Goal: Task Accomplishment & Management: Use online tool/utility

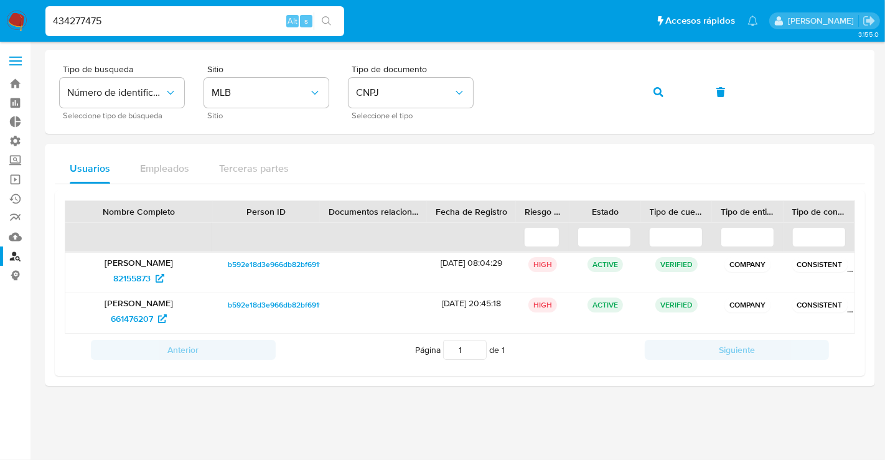
drag, startPoint x: 152, startPoint y: 21, endPoint x: -7, endPoint y: 7, distance: 159.9
click at [0, 7] on html "Pausado Ver notificaciones 434277475 Alt s Accesos rápidos Presiona las siguien…" at bounding box center [442, 230] width 885 height 460
paste input "O8CRYJQKMEVOQTMA5PY8IAXY"
type input "O8CRYJQKMEVOQTMA5PY8IAXY"
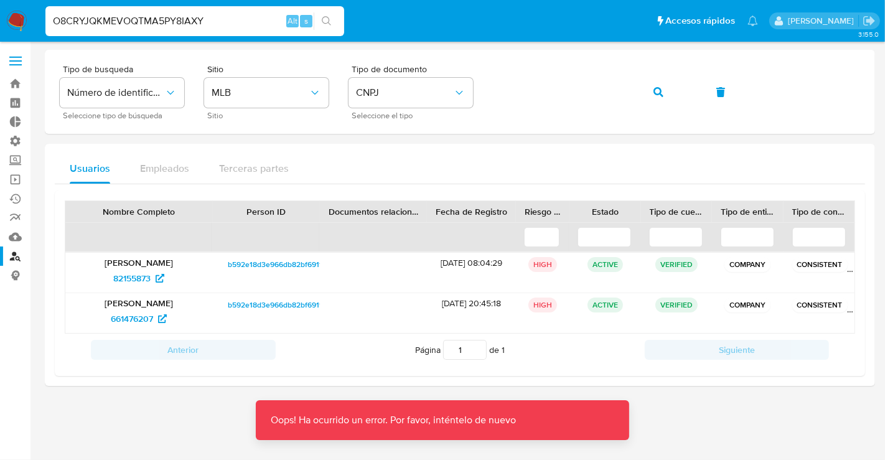
click at [260, 27] on input "O8CRYJQKMEVOQTMA5PY8IAXY" at bounding box center [194, 21] width 299 height 16
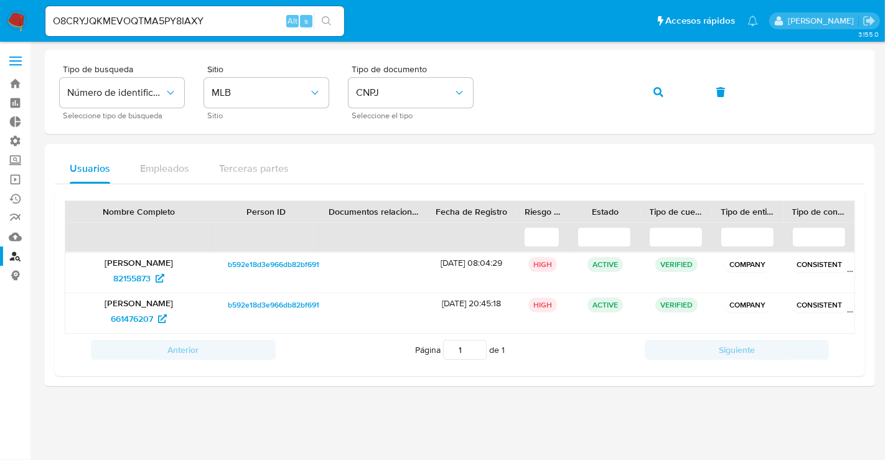
click at [606, 439] on div at bounding box center [460, 251] width 830 height 402
click at [225, 19] on input "O8CRYJQKMEVOQTMA5PY8IAXY" at bounding box center [194, 21] width 299 height 16
click at [236, 30] on div "O8CRYJQKMEVOQTMA5PY8IAXY Alt s" at bounding box center [194, 21] width 299 height 30
drag, startPoint x: 235, startPoint y: 22, endPoint x: 39, endPoint y: 34, distance: 196.4
click at [39, 34] on nav "Pausado Ver notificaciones O8CRYJQKMEVOQTMA5PY8IAXY Alt s Accesos rápidos Presi…" at bounding box center [442, 21] width 885 height 42
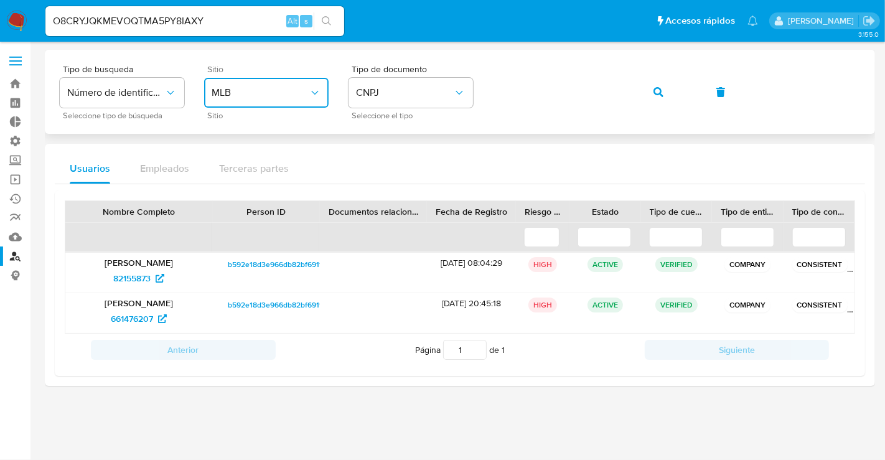
click at [238, 90] on span "MLB" at bounding box center [260, 93] width 97 height 12
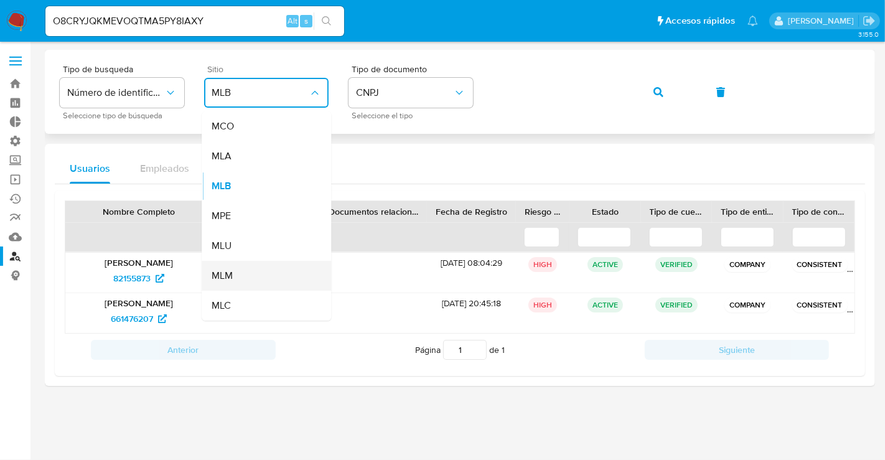
click at [236, 270] on div "MLM" at bounding box center [263, 276] width 102 height 30
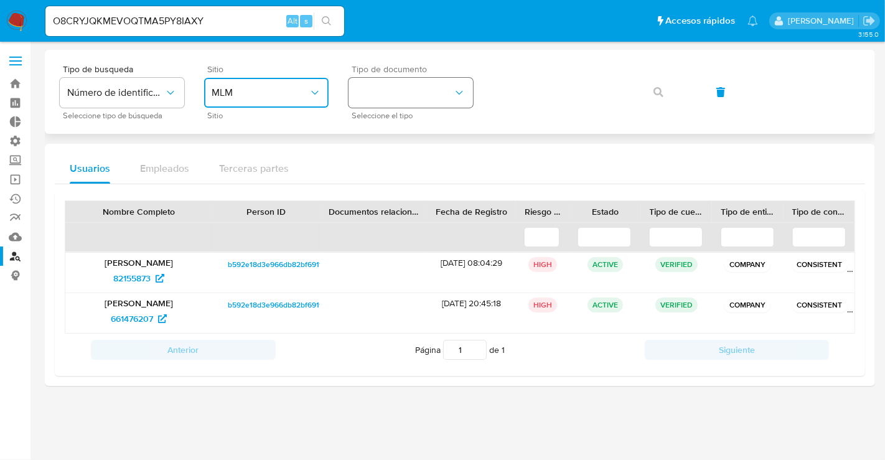
click at [387, 98] on button "identificationType" at bounding box center [411, 93] width 124 height 30
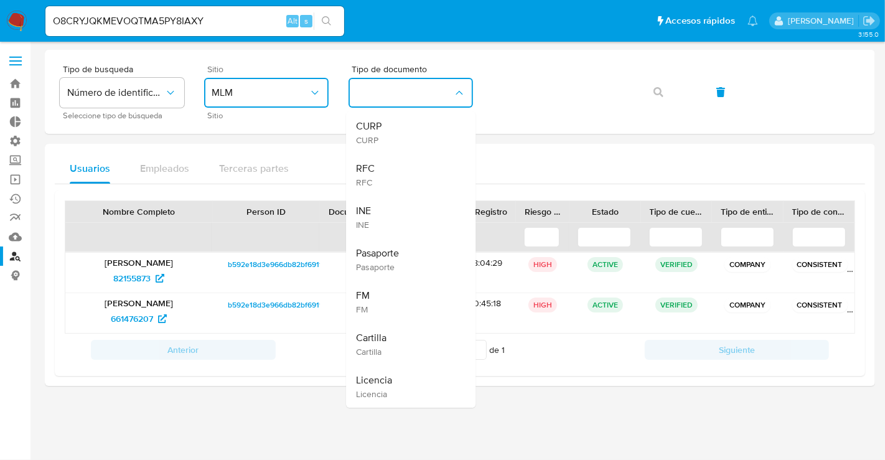
click at [367, 135] on span "CURP" at bounding box center [369, 139] width 26 height 11
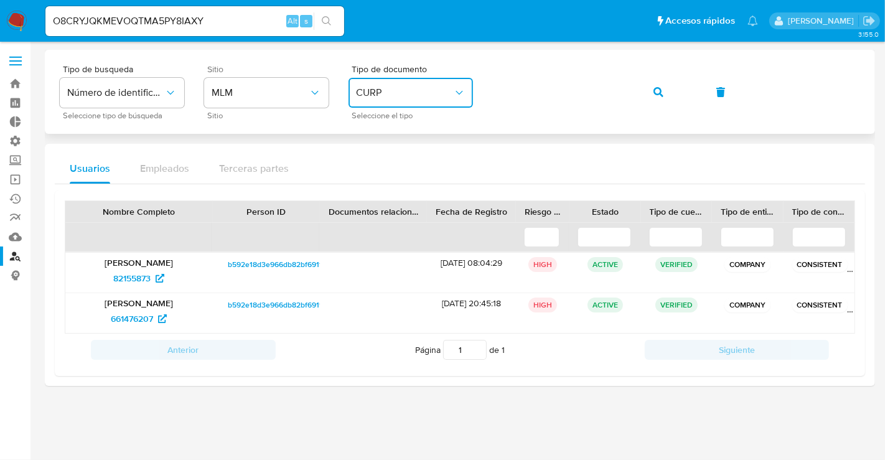
click at [489, 94] on div "Tipo de busqueda Número de identificación Seleccione tipo de búsqueda Sitio MLM…" at bounding box center [460, 92] width 800 height 54
click at [663, 90] on button "button" at bounding box center [658, 92] width 42 height 30
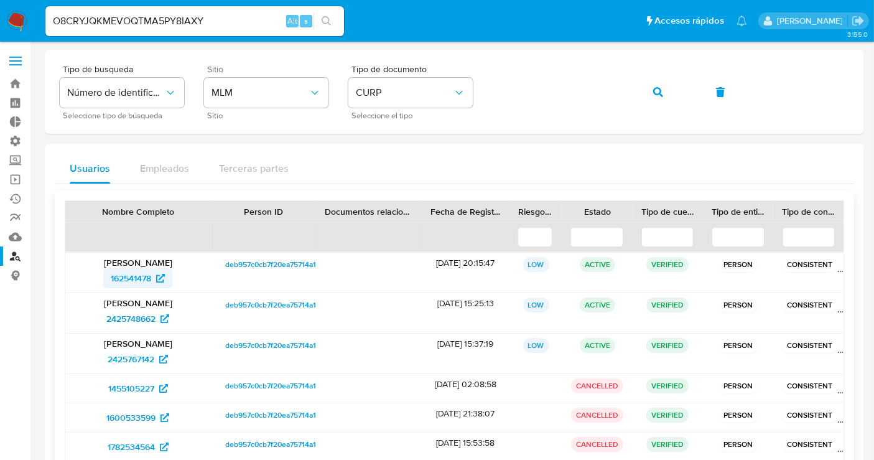
click at [149, 279] on span "162541478" at bounding box center [131, 278] width 40 height 20
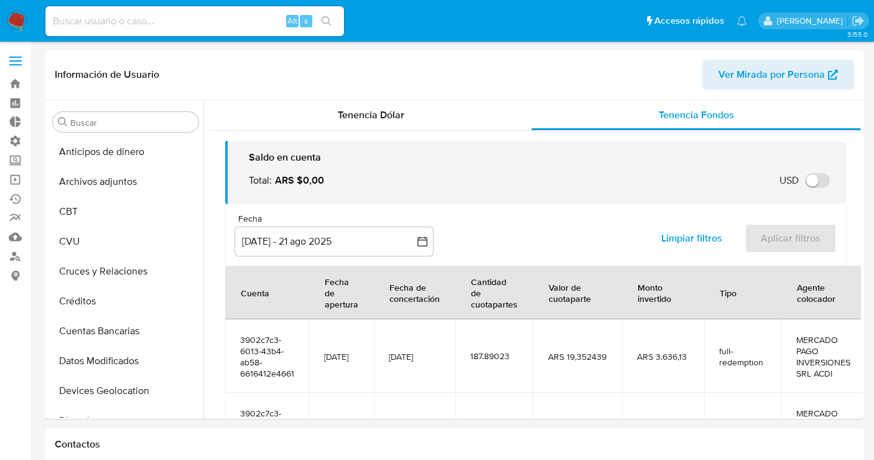
select select "10"
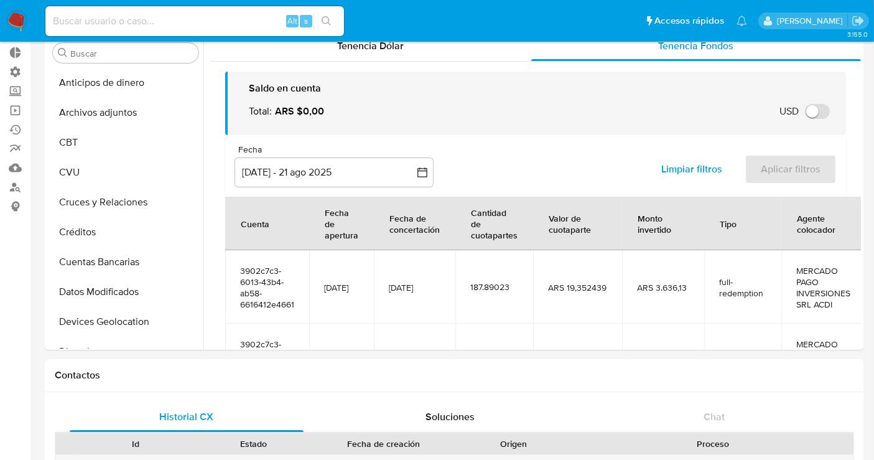
scroll to position [137, 0]
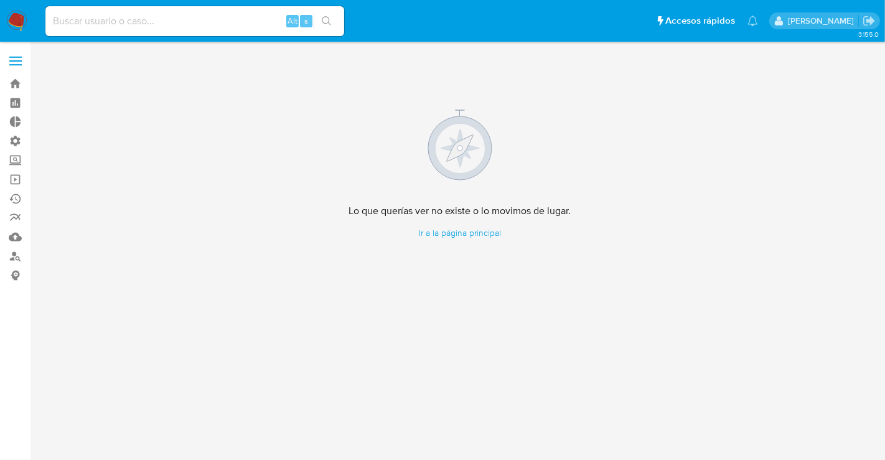
click at [138, 17] on input at bounding box center [194, 21] width 299 height 16
paste input "X3AUxyvkgBjUDaO6kAQyi6k4"
type input "X3AUxyvkgBjUDaO6kAQyi6k4"
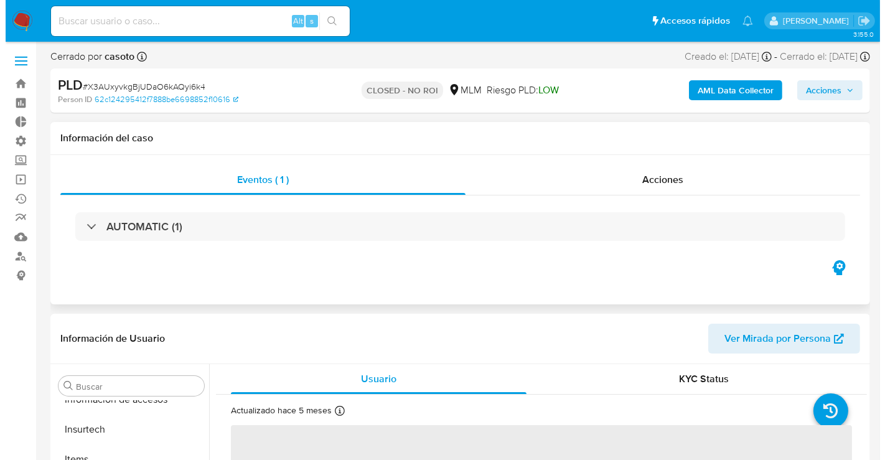
scroll to position [525, 0]
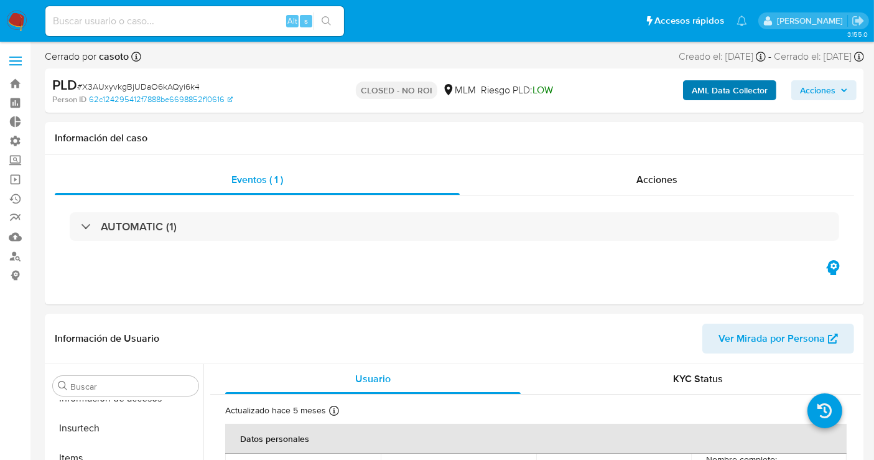
select select "10"
click at [703, 87] on b "AML Data Collector" at bounding box center [730, 90] width 76 height 20
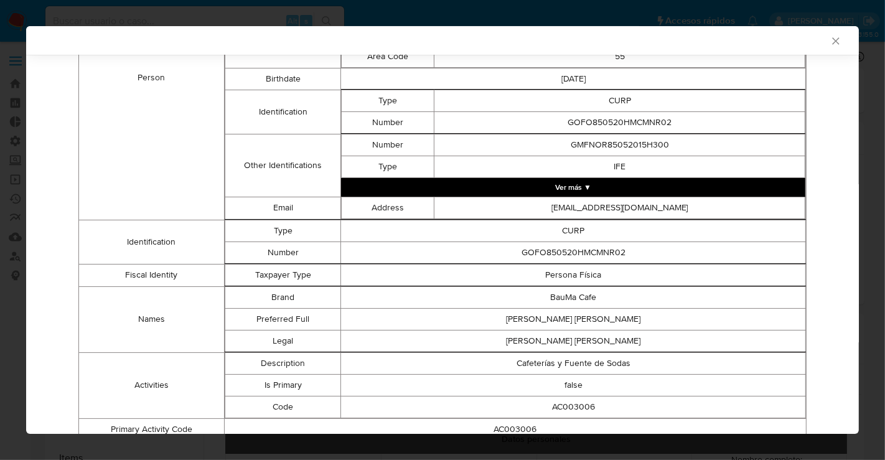
scroll to position [396, 0]
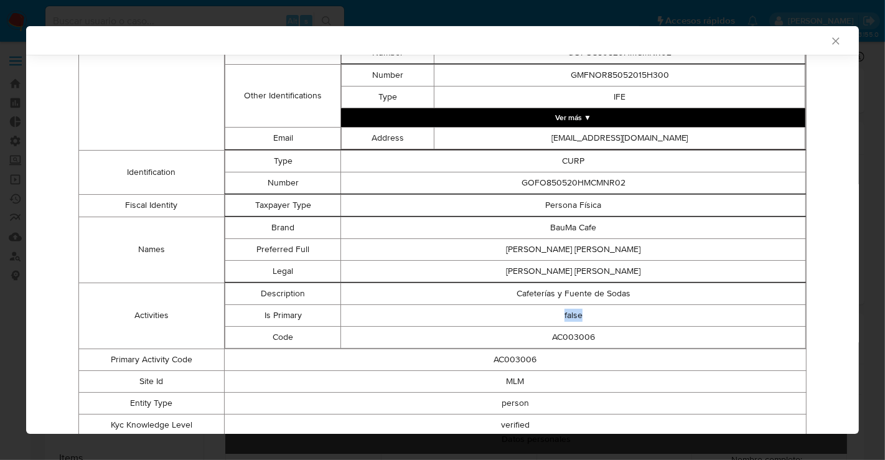
drag, startPoint x: 550, startPoint y: 320, endPoint x: 583, endPoint y: 316, distance: 34.0
click at [583, 316] on td "false" at bounding box center [573, 315] width 465 height 22
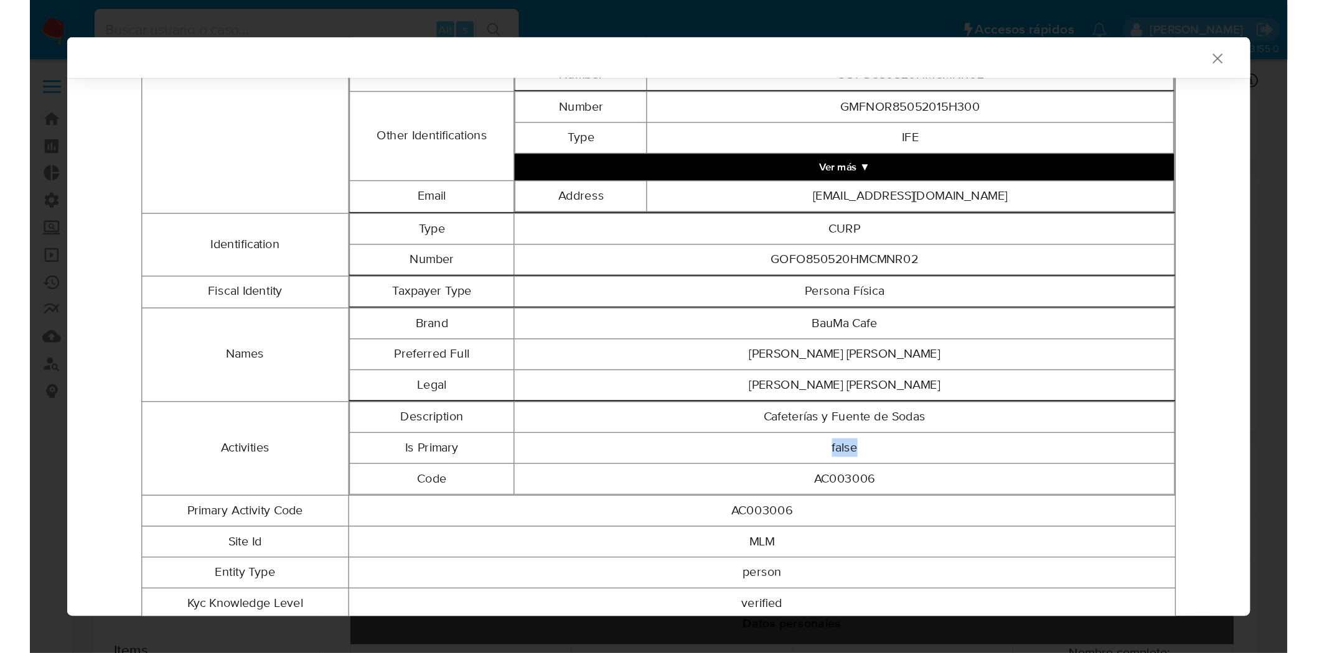
scroll to position [466, 0]
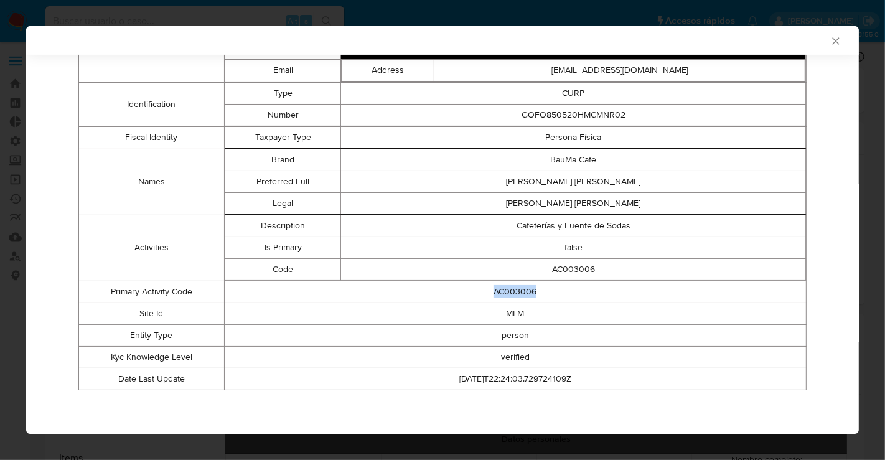
drag, startPoint x: 530, startPoint y: 296, endPoint x: 485, endPoint y: 294, distance: 44.2
click at [485, 294] on td "AC003006" at bounding box center [515, 292] width 582 height 22
click at [830, 47] on icon "Cerrar ventana" at bounding box center [836, 41] width 12 height 12
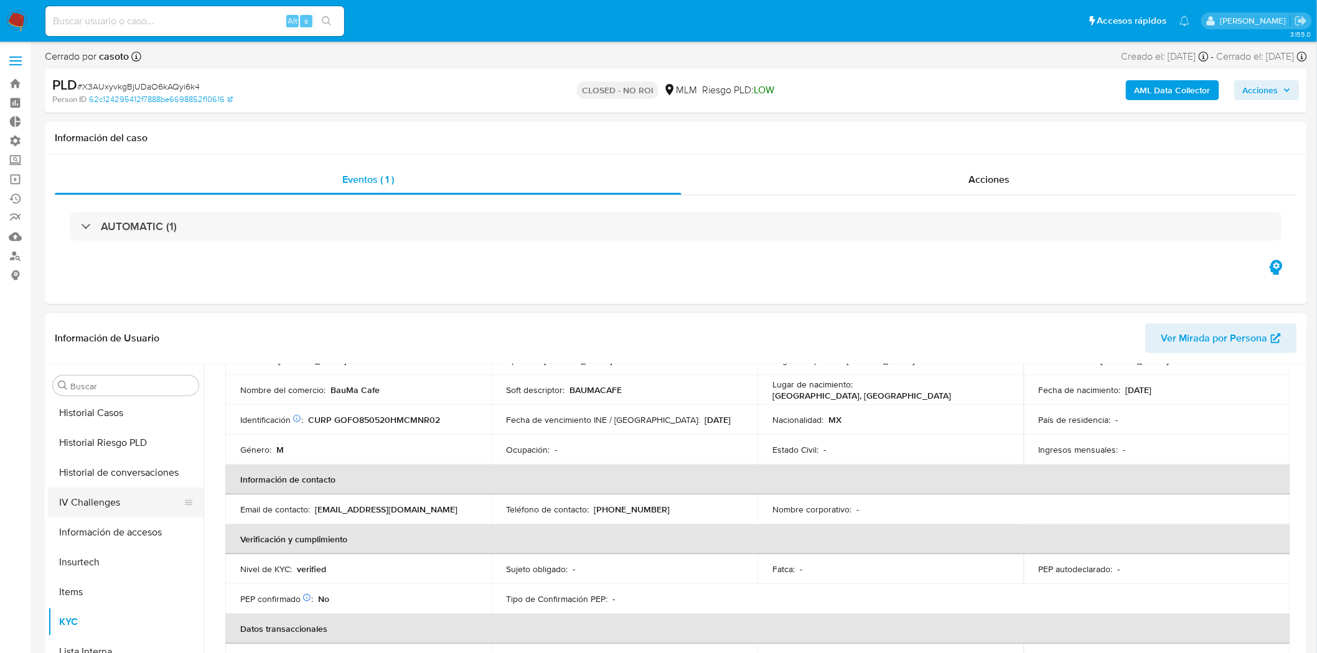
scroll to position [318, 0]
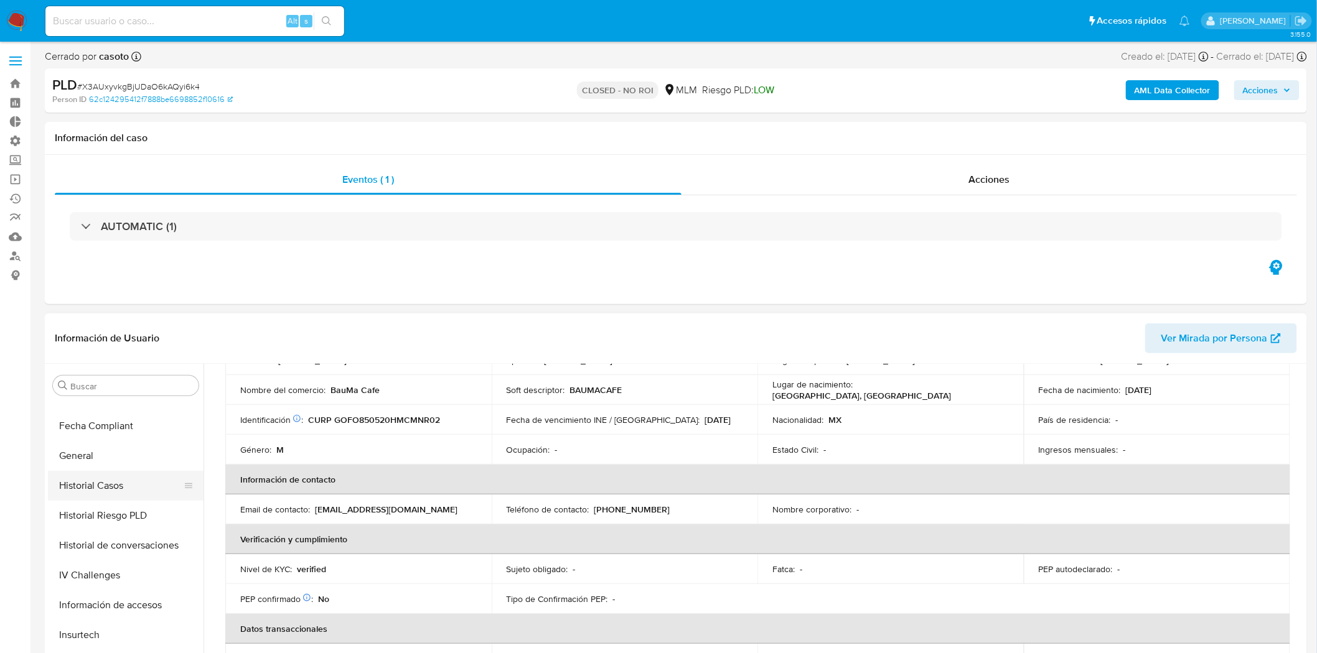
click at [108, 459] on button "Historial Casos" at bounding box center [121, 486] width 146 height 30
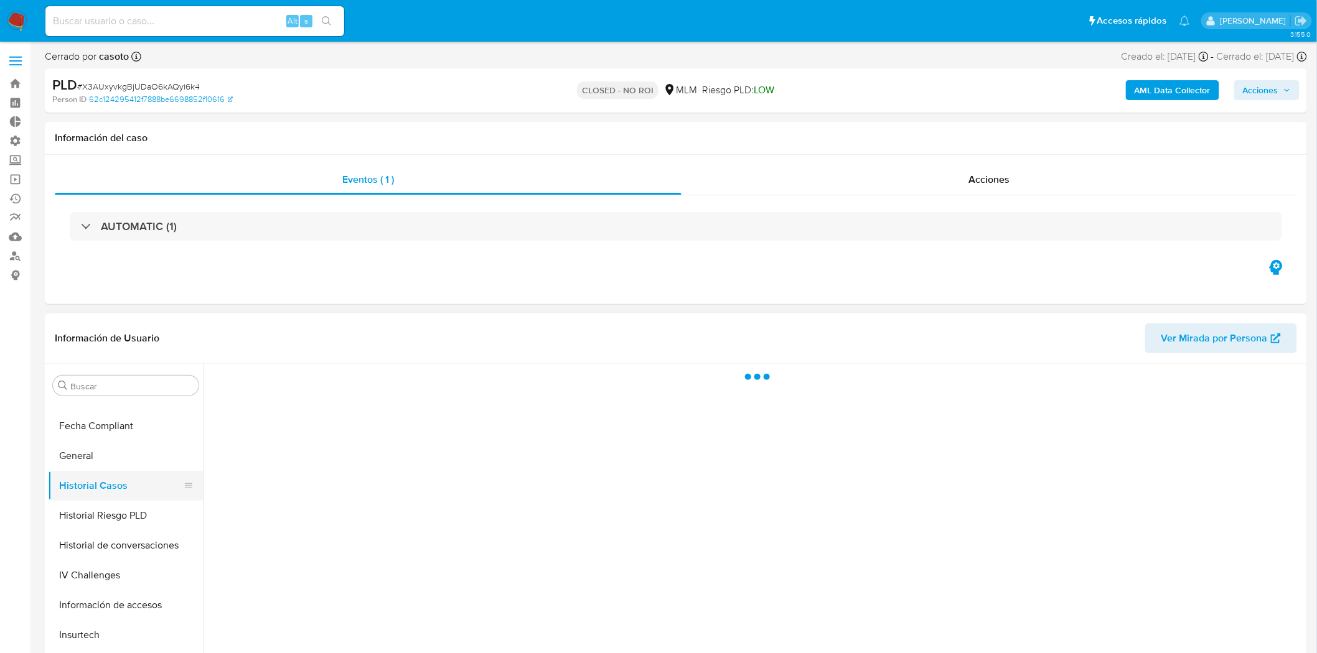
scroll to position [0, 0]
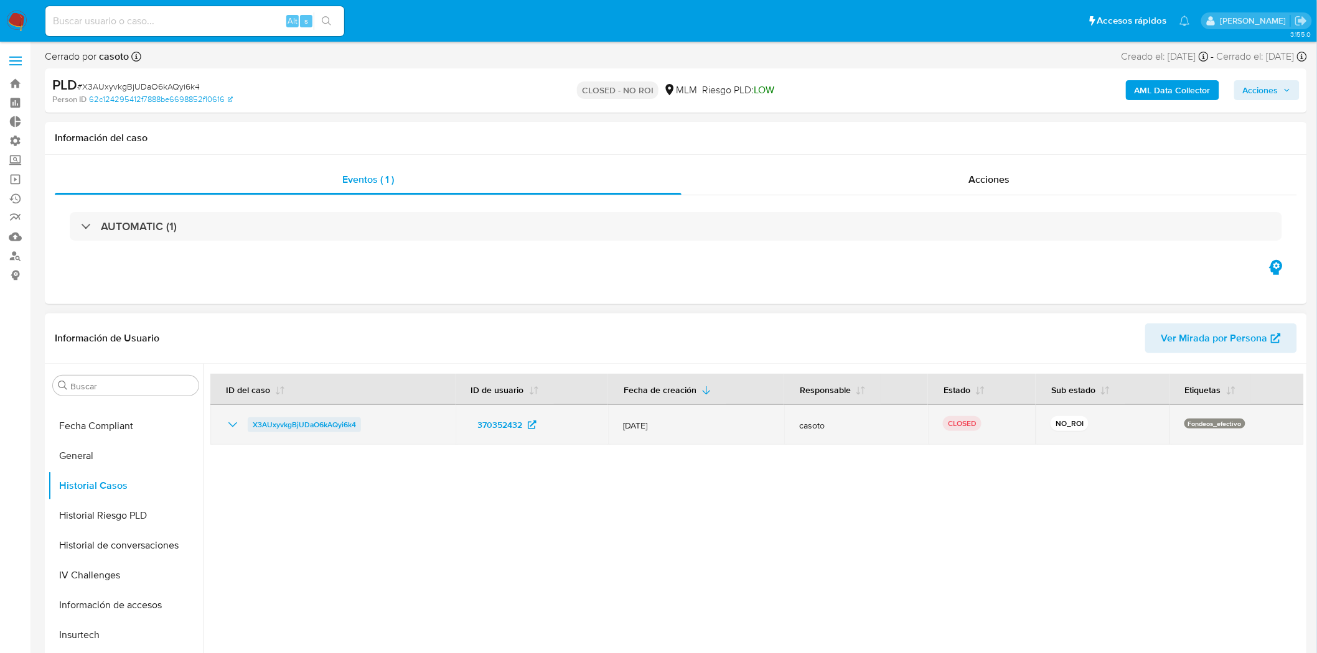
click at [324, 424] on span "X3AUxyvkgBjUDaO6kAQyi6k4" at bounding box center [304, 425] width 103 height 15
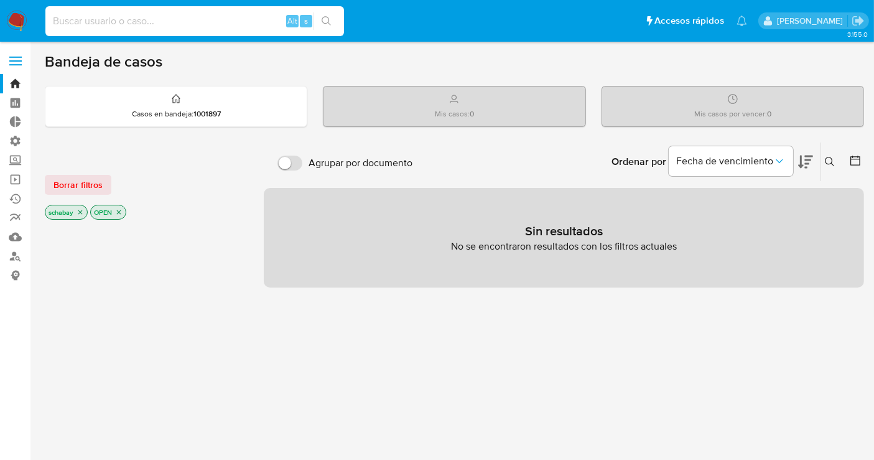
click at [88, 17] on input at bounding box center [194, 21] width 299 height 16
type input "O8CRYJQKMEVOQTMA5PY8IAXY"
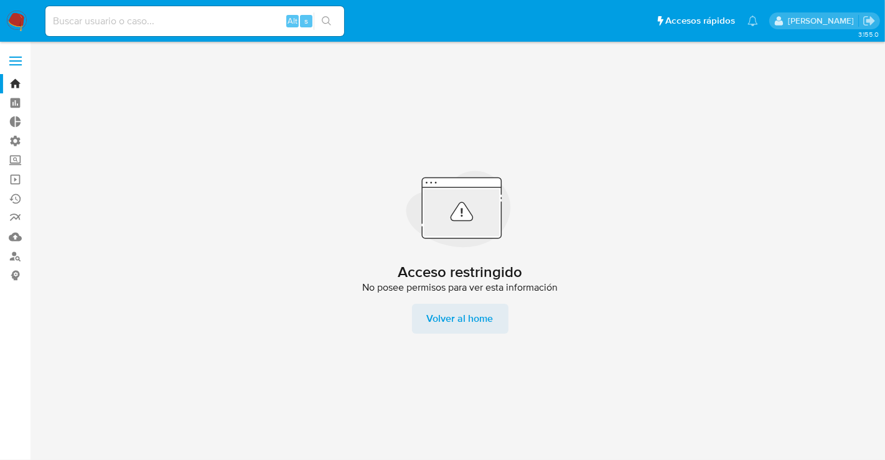
click at [474, 322] on span "Volver al home" at bounding box center [460, 319] width 67 height 30
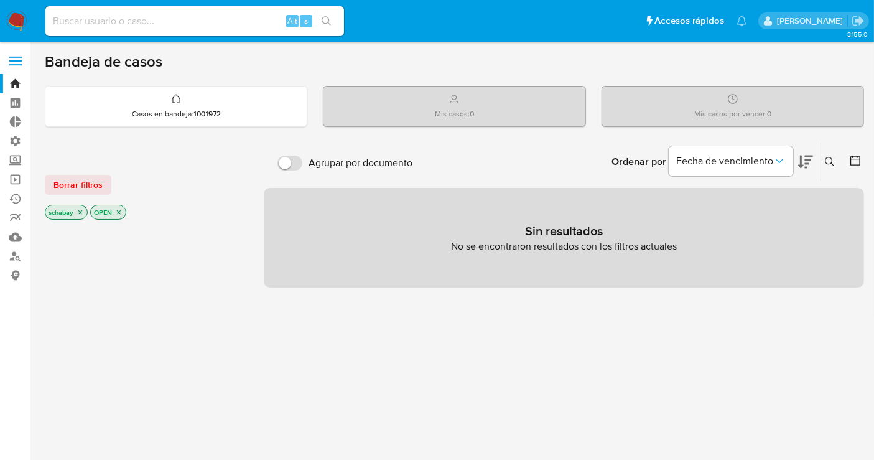
click at [143, 20] on input at bounding box center [194, 21] width 299 height 16
paste input "O8CRYJQKMEVOQTMA5PY8IAXY"
type input "O8CRYJQKMEVOQTMA5PY8IAXY"
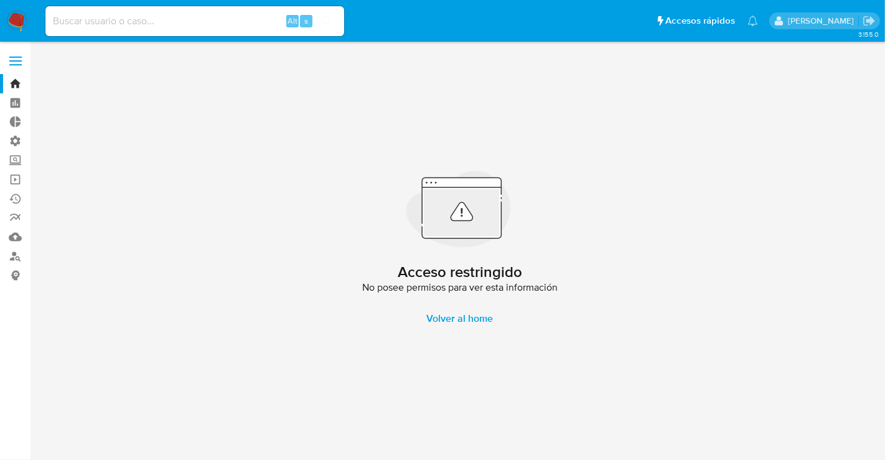
click at [17, 60] on span at bounding box center [15, 61] width 12 height 2
click at [0, 0] on input "checkbox" at bounding box center [0, 0] width 0 height 0
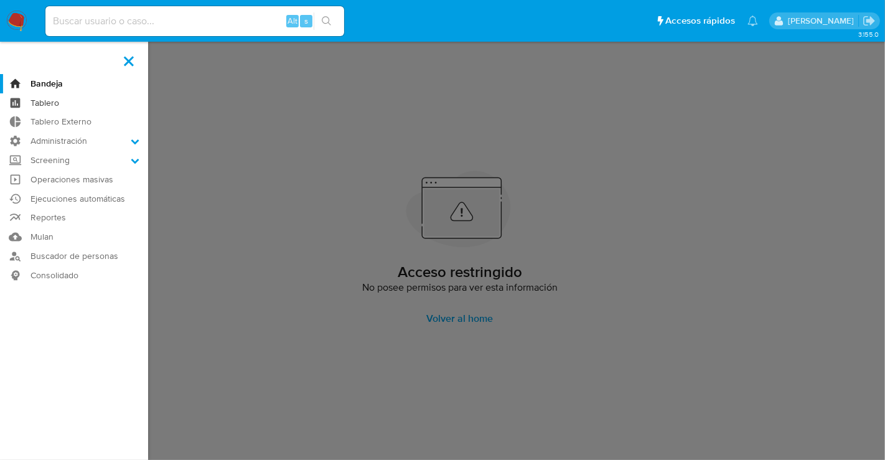
click at [43, 106] on link "Tablero" at bounding box center [74, 102] width 148 height 19
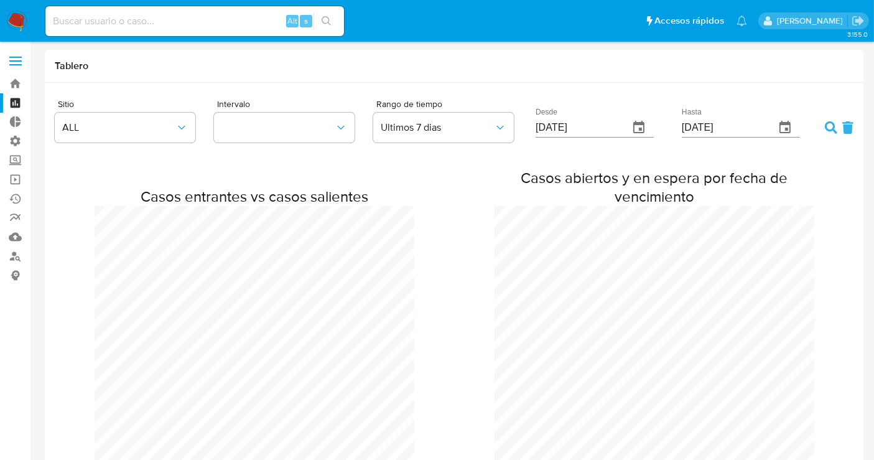
scroll to position [897, 874]
click at [110, 16] on input at bounding box center [194, 21] width 299 height 16
paste input "X3AUxyvkgBjUDaO6kAQyi6k4"
type input "X3AUxyvkgBjUDaO6kAQyi6k4"
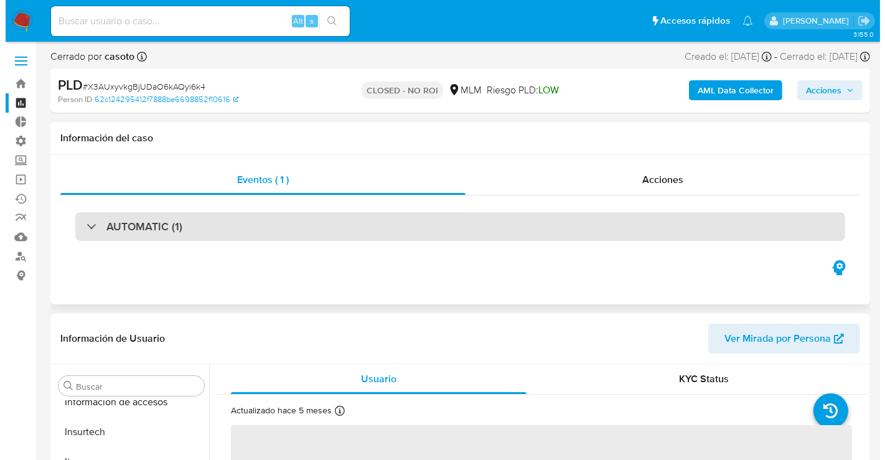
scroll to position [525, 0]
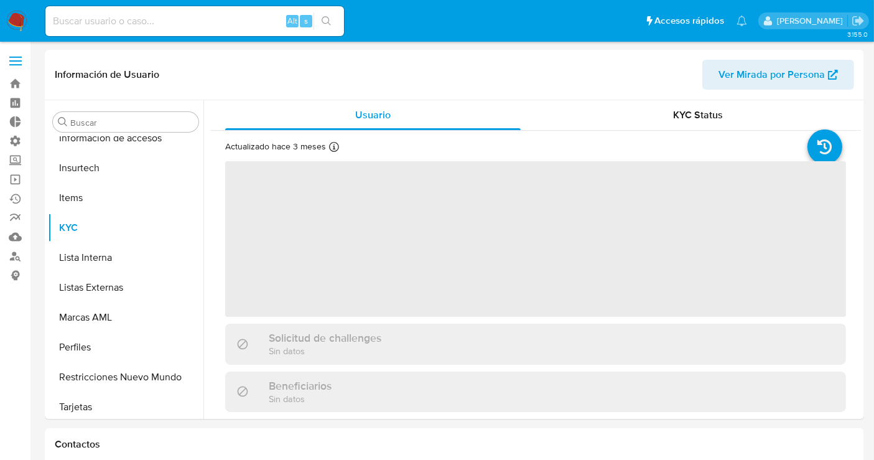
scroll to position [525, 0]
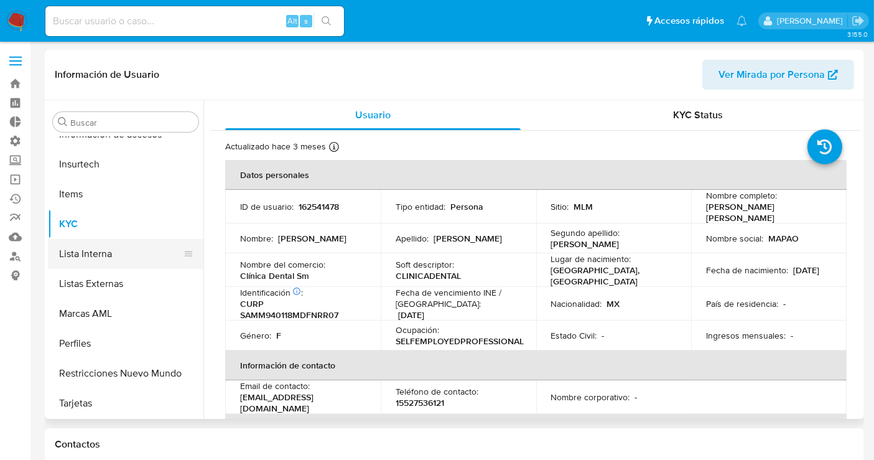
select select "10"
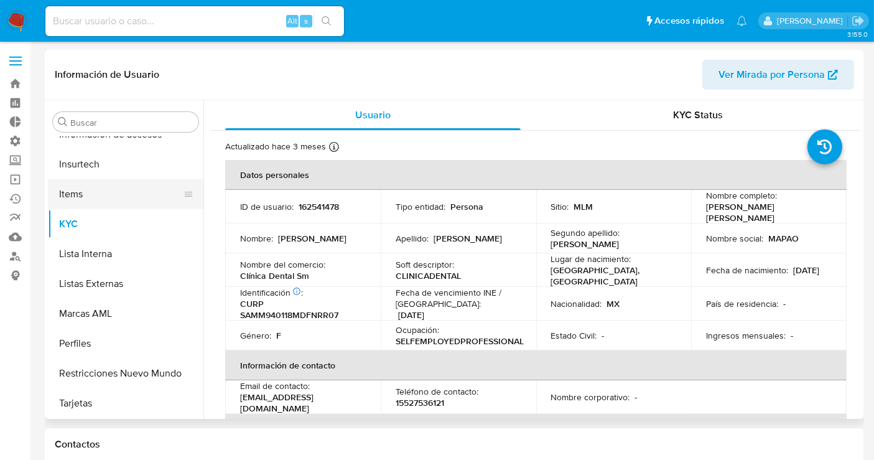
scroll to position [387, 0]
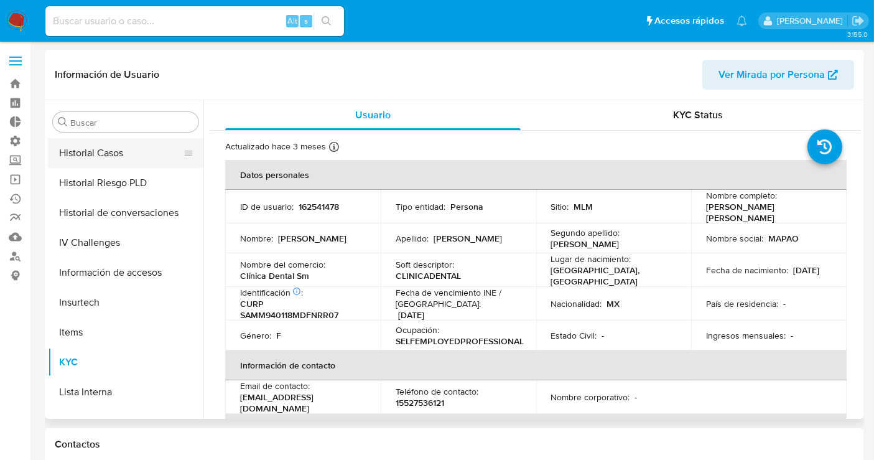
click at [128, 164] on button "Historial Casos" at bounding box center [121, 153] width 146 height 30
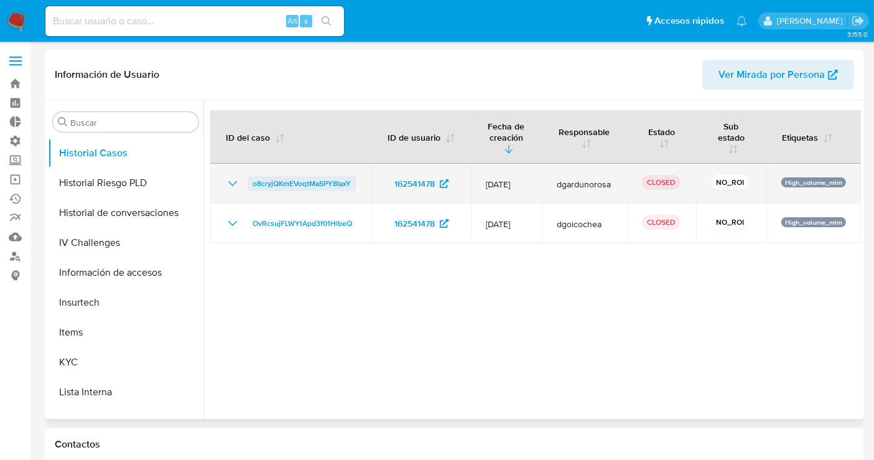
click at [324, 186] on span "o8cryjQKmEVoqtMa5PY8IaxY" at bounding box center [302, 183] width 98 height 15
click at [299, 180] on span "o8cryjQKmEVoqtMa5PY8IaxY" at bounding box center [302, 183] width 98 height 15
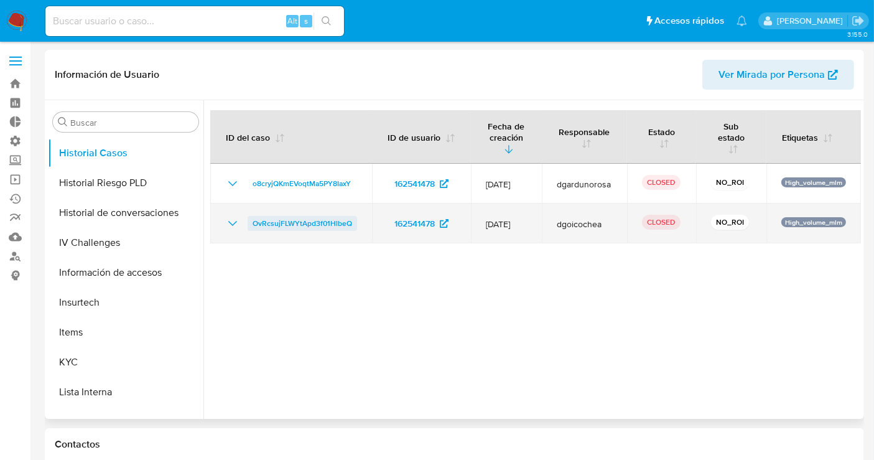
click at [288, 223] on span "OvRcsujFLWYtApd3f01HlbeQ" at bounding box center [303, 223] width 100 height 15
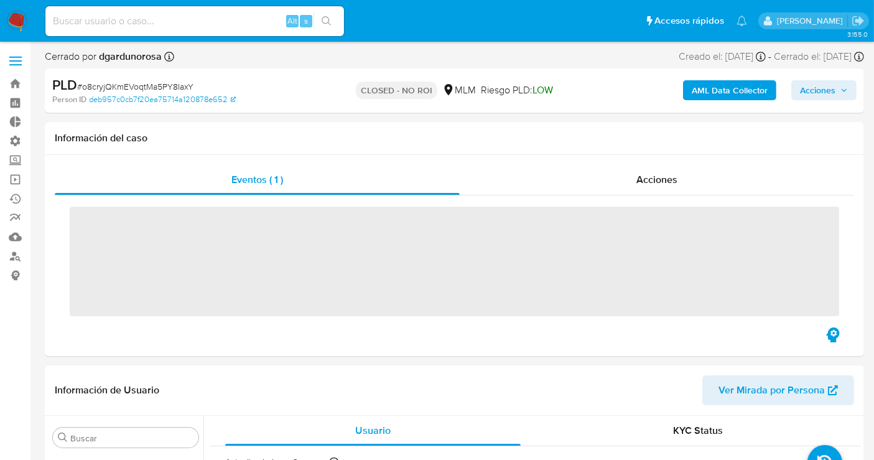
scroll to position [525, 0]
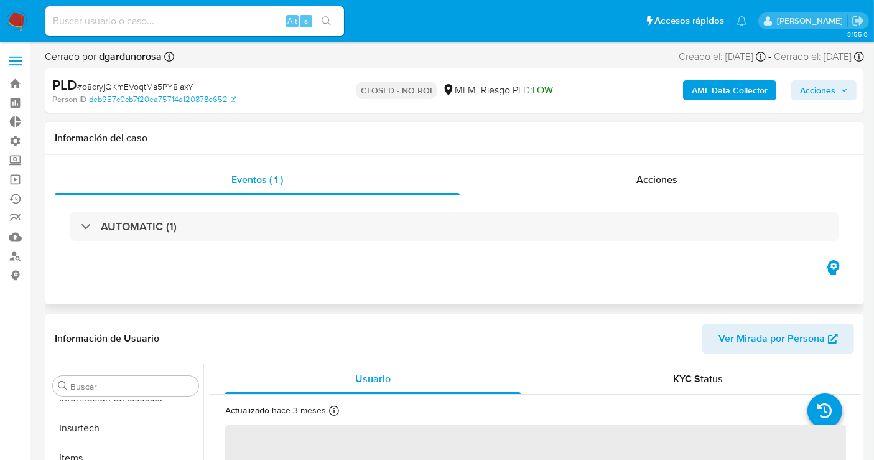
select select "10"
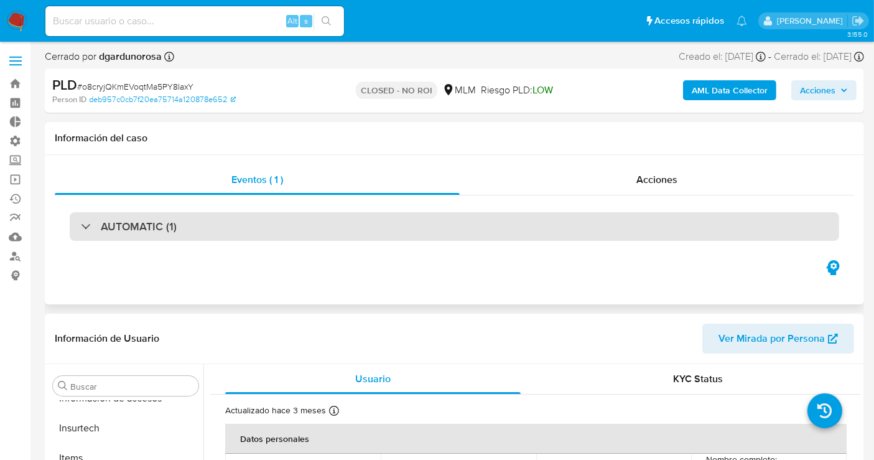
click at [404, 226] on div "AUTOMATIC (1)" at bounding box center [455, 226] width 770 height 29
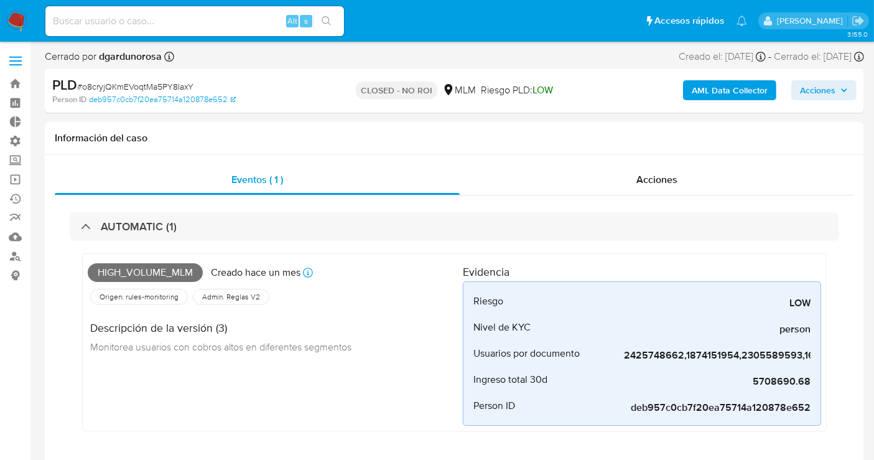
click at [16, 61] on span at bounding box center [15, 61] width 12 height 2
click at [0, 0] on input "checkbox" at bounding box center [0, 0] width 0 height 0
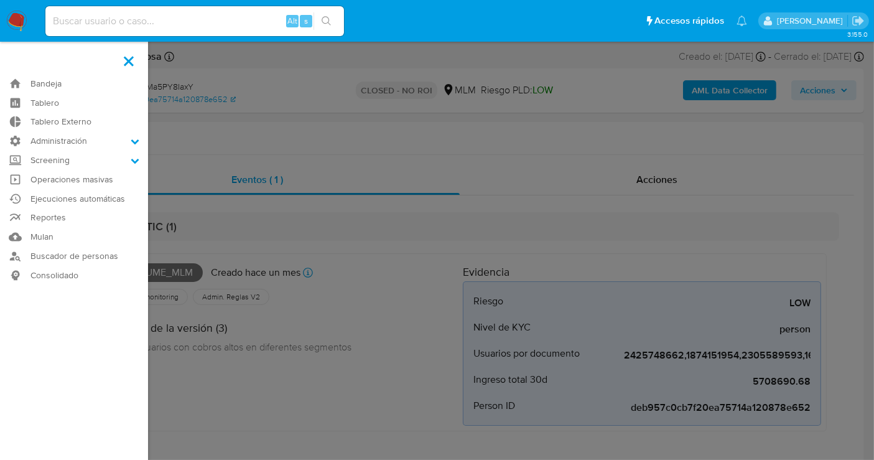
click at [227, 165] on label at bounding box center [437, 230] width 874 height 460
click at [0, 0] on input "checkbox" at bounding box center [0, 0] width 0 height 0
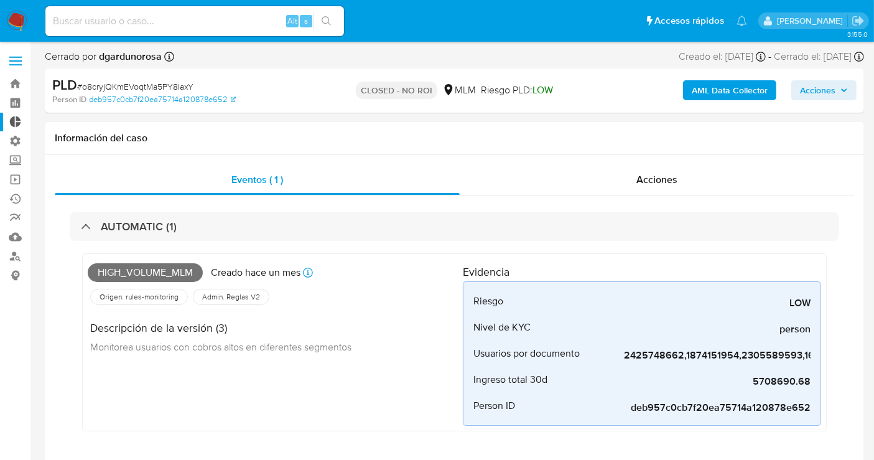
click at [16, 124] on link "Tablero Externo" at bounding box center [74, 122] width 148 height 19
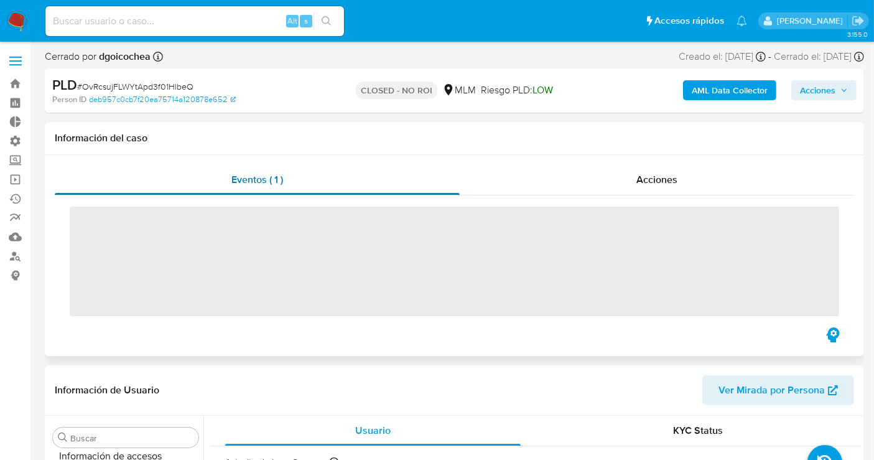
scroll to position [525, 0]
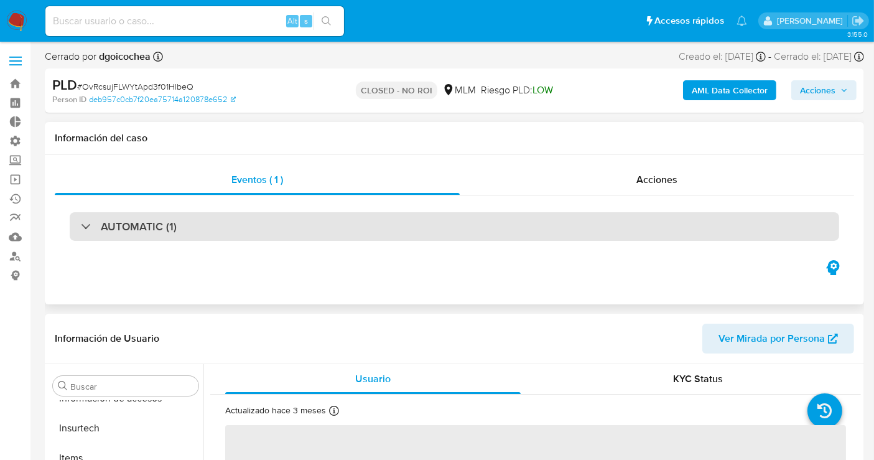
click at [219, 225] on div "AUTOMATIC (1)" at bounding box center [455, 226] width 770 height 29
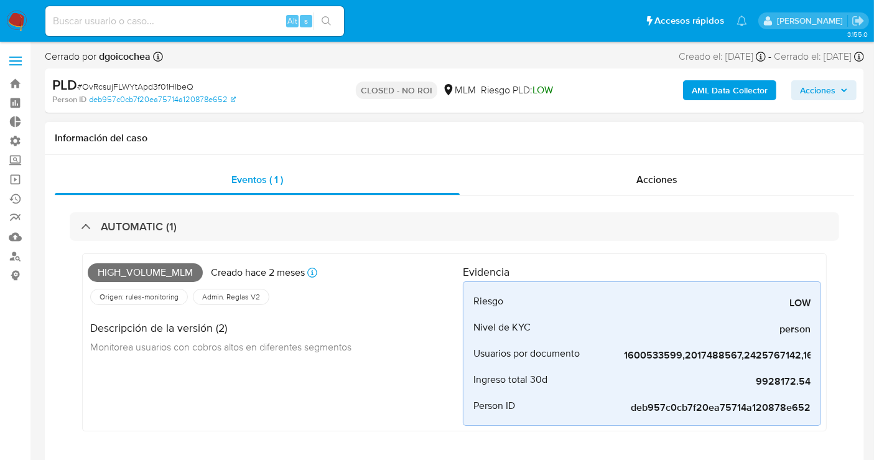
select select "10"
click at [642, 182] on span "Acciones" at bounding box center [657, 179] width 41 height 14
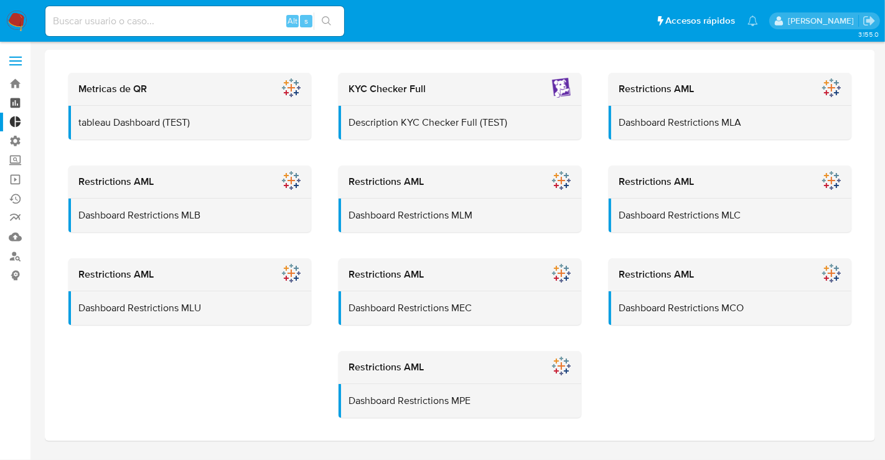
click at [17, 102] on link "Tablero" at bounding box center [74, 102] width 148 height 19
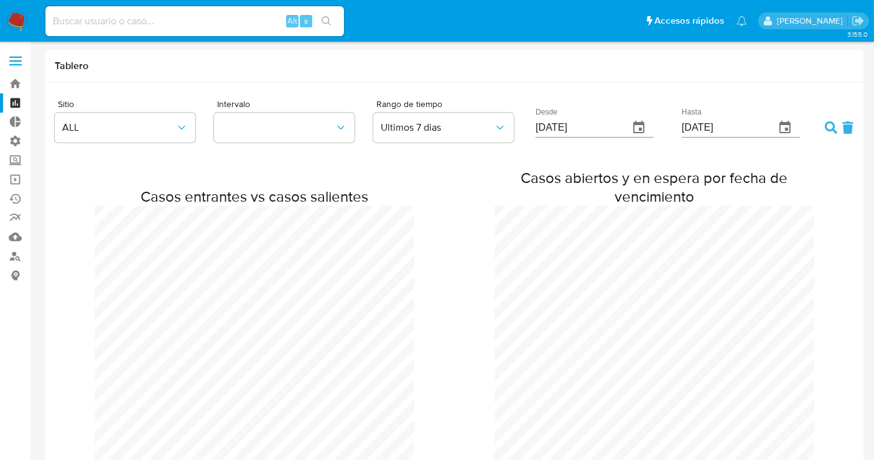
click at [17, 73] on label at bounding box center [15, 61] width 31 height 26
click at [0, 0] on input "checkbox" at bounding box center [0, 0] width 0 height 0
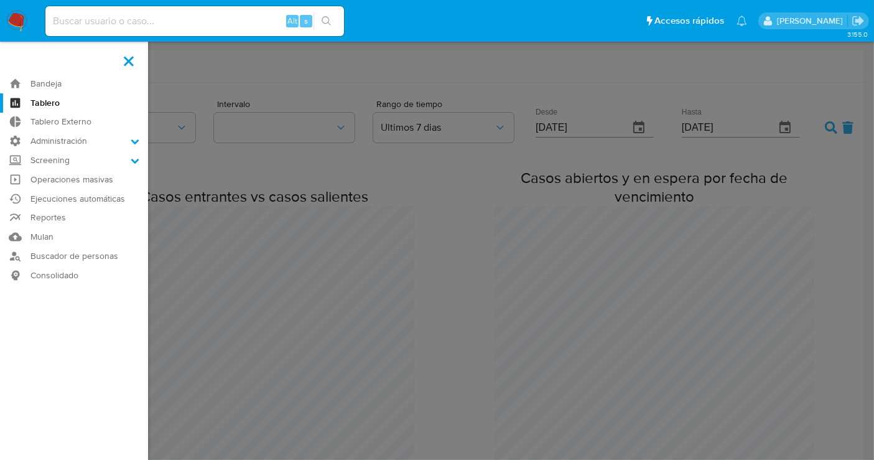
scroll to position [897, 874]
click at [212, 140] on label at bounding box center [437, 230] width 874 height 460
click at [0, 0] on input "checkbox" at bounding box center [0, 0] width 0 height 0
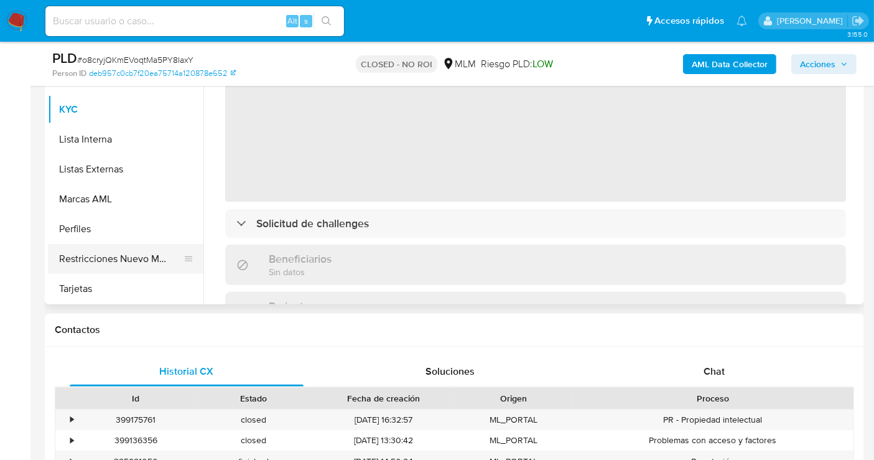
scroll to position [345, 0]
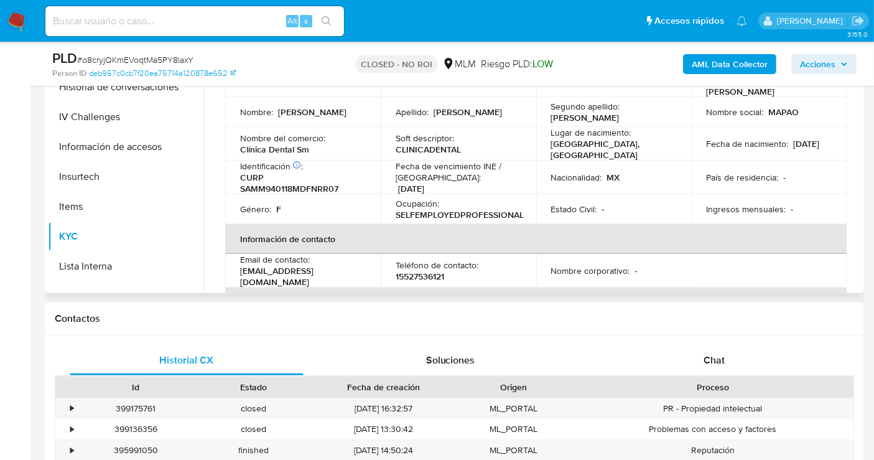
select select "10"
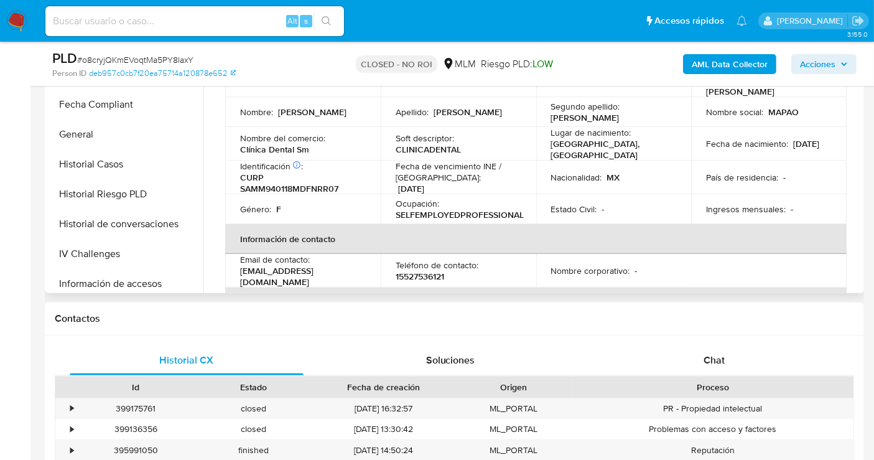
scroll to position [249, 0]
click at [105, 143] on button "General" at bounding box center [121, 136] width 146 height 30
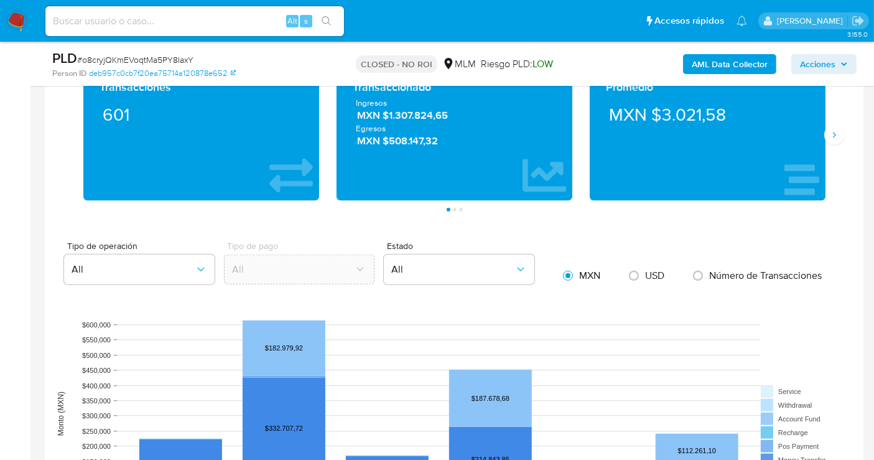
scroll to position [1130, 0]
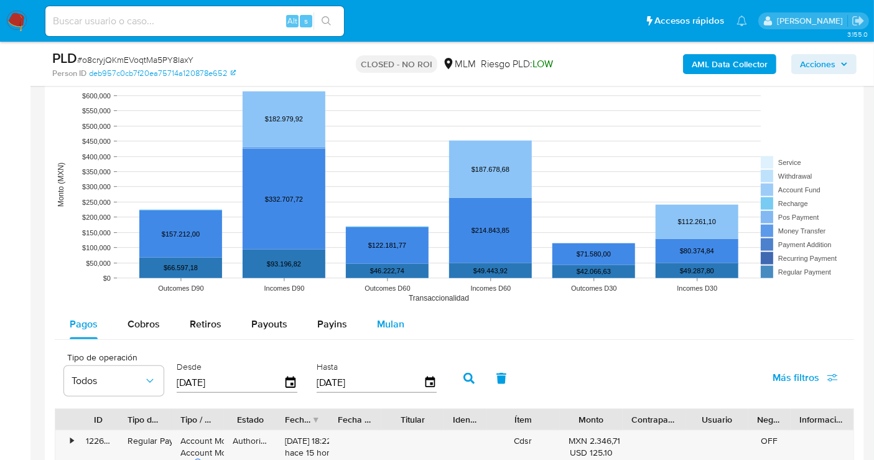
click at [398, 327] on span "Mulan" at bounding box center [390, 324] width 27 height 14
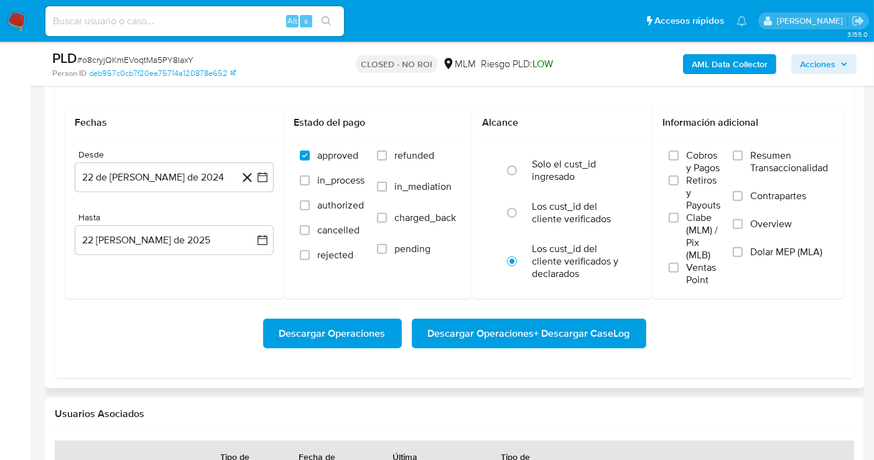
scroll to position [1406, 0]
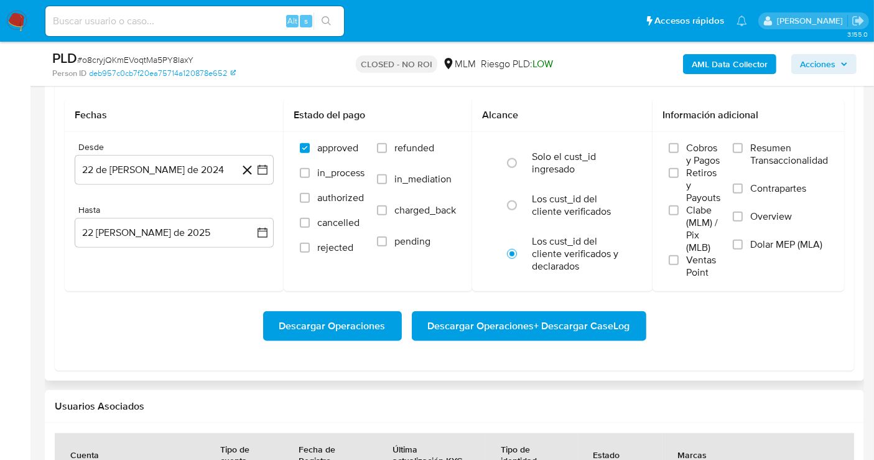
click at [457, 324] on span "Descargar Operaciones + Descargar CaseLog" at bounding box center [529, 325] width 202 height 27
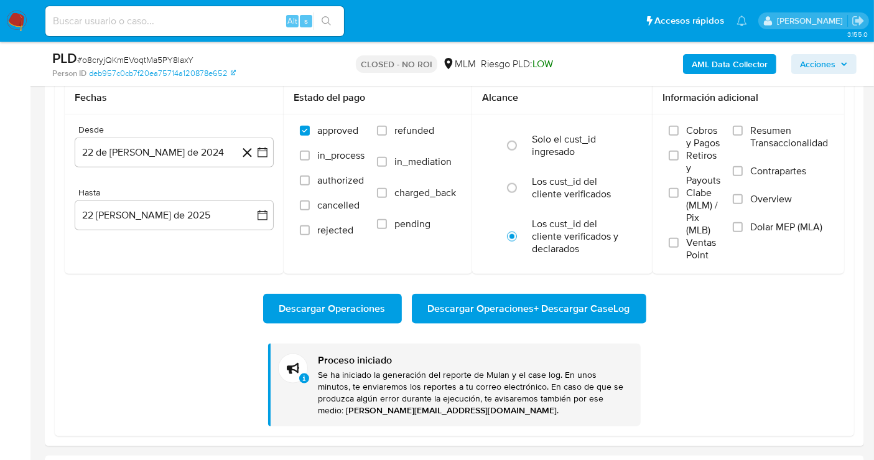
scroll to position [1268, 0]
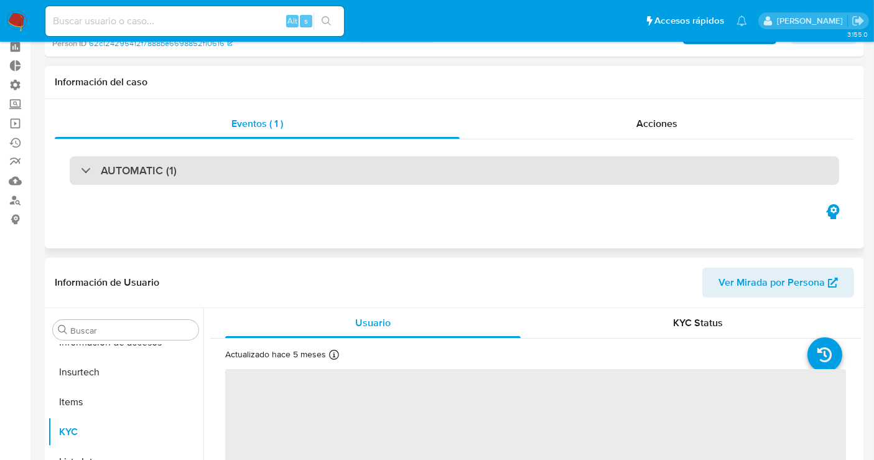
scroll to position [69, 0]
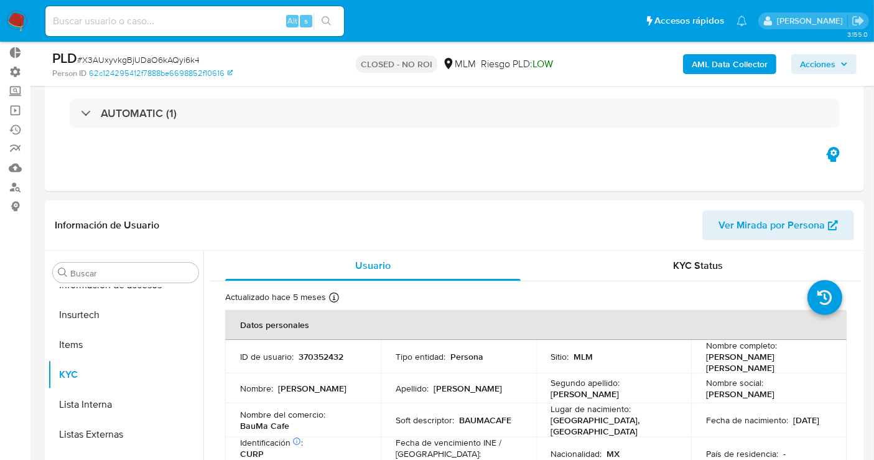
select select "10"
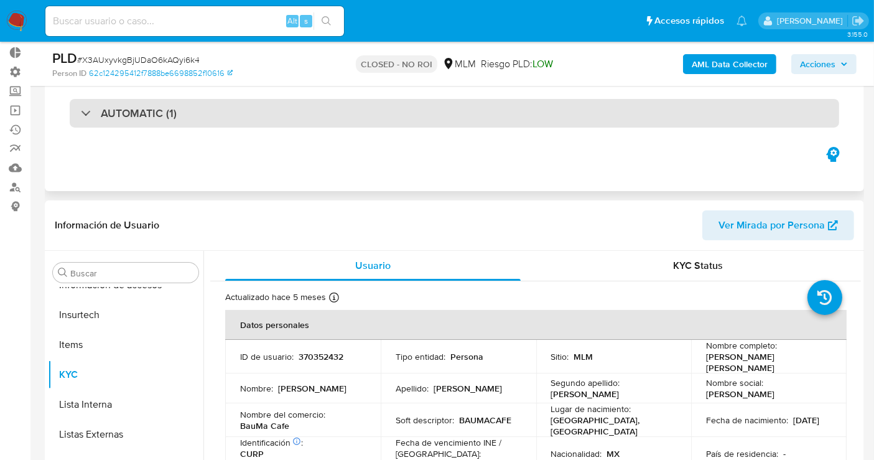
click at [175, 120] on h3 "AUTOMATIC (1)" at bounding box center [139, 113] width 76 height 14
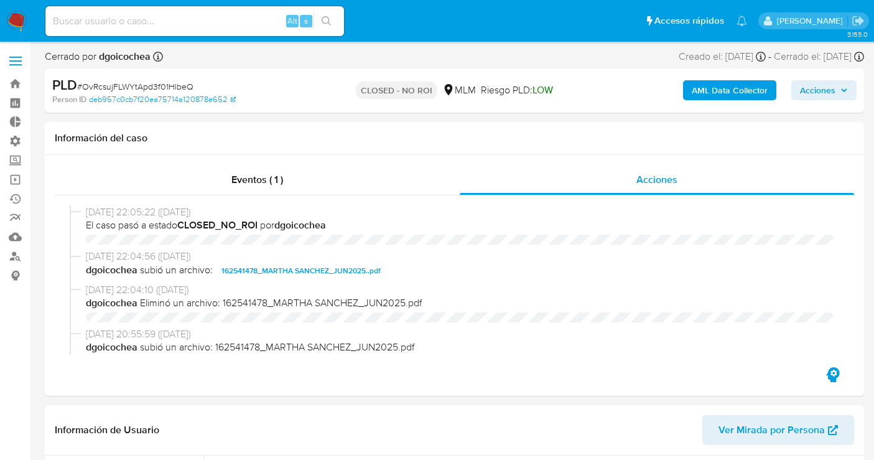
select select "10"
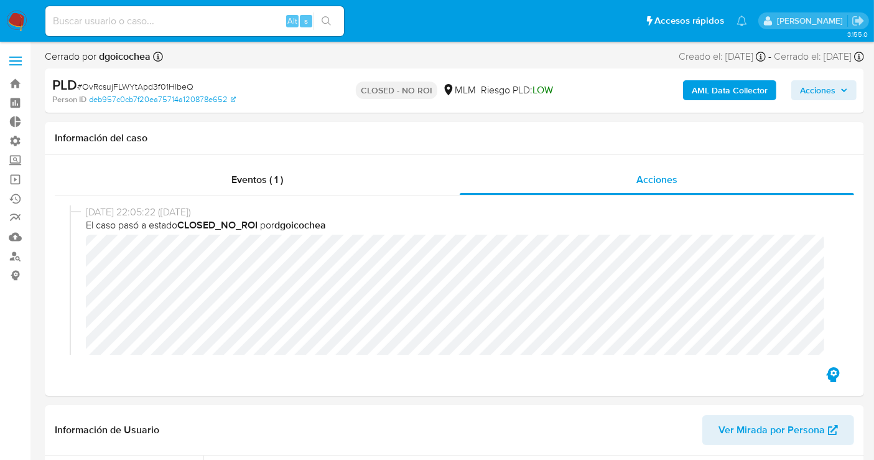
scroll to position [525, 0]
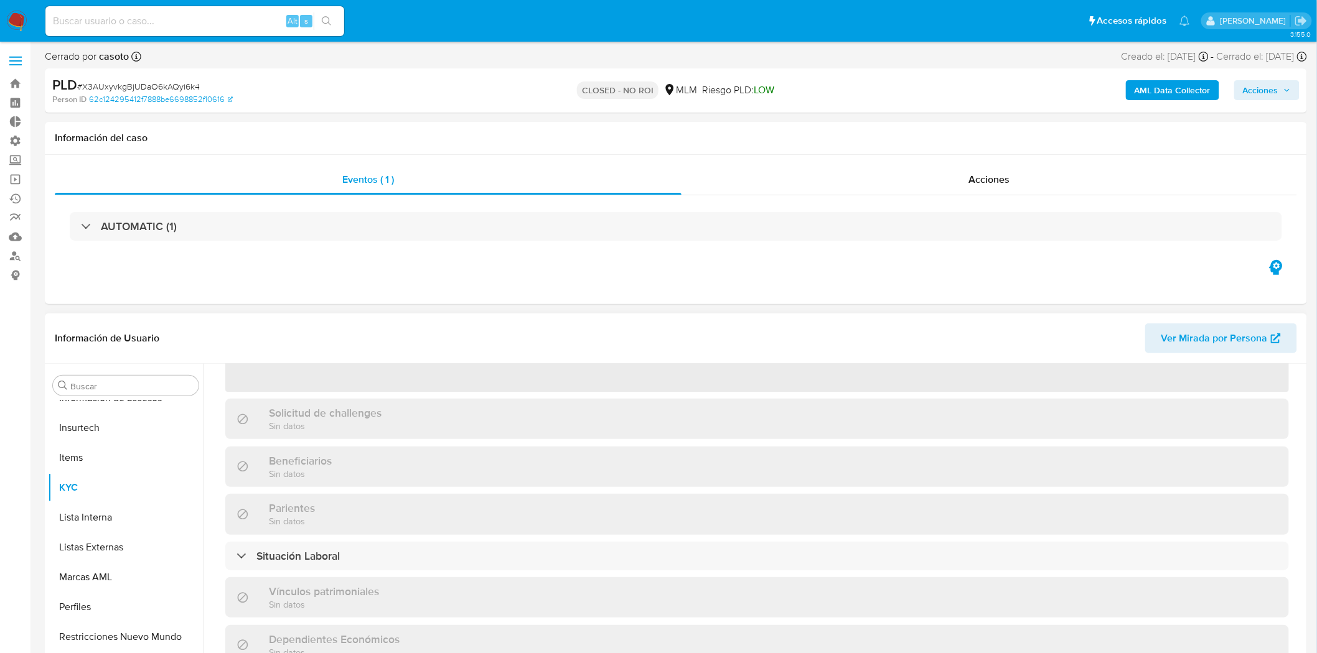
scroll to position [207, 0]
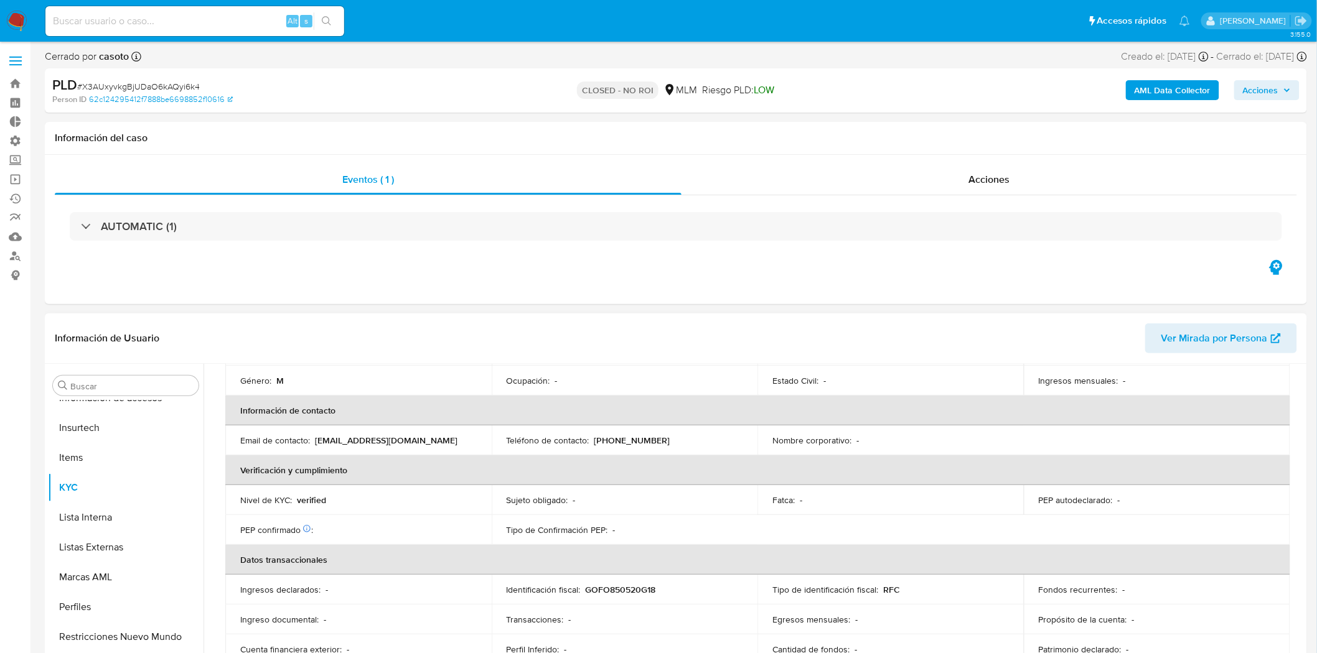
select select "10"
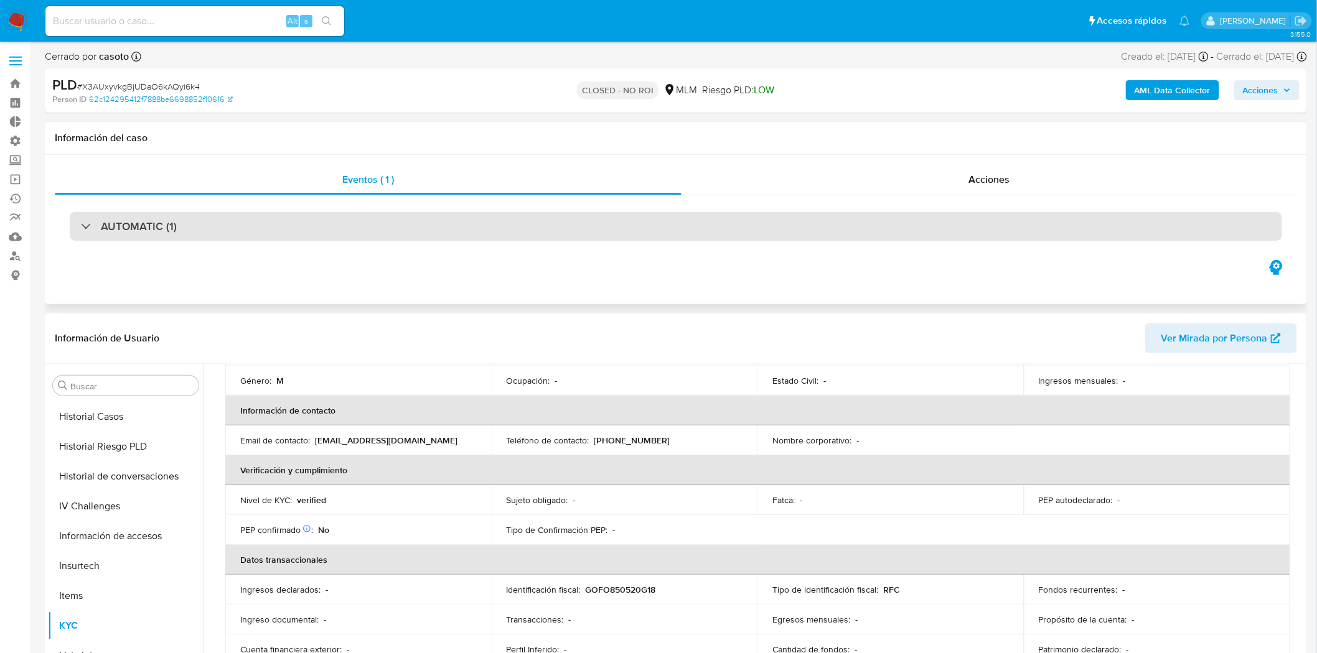
click at [133, 229] on h3 "AUTOMATIC (1)" at bounding box center [139, 227] width 76 height 14
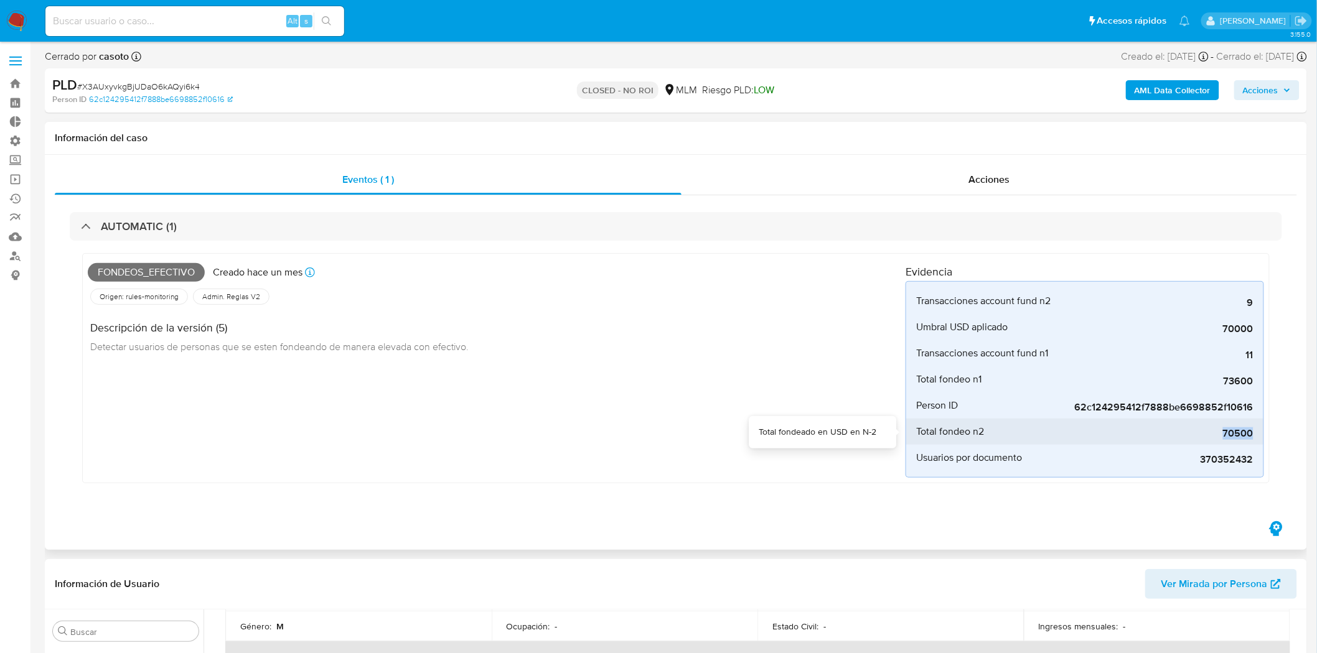
drag, startPoint x: 1210, startPoint y: 437, endPoint x: 1257, endPoint y: 432, distance: 46.9
click at [1257, 432] on li "Total fondeo n2 70500" at bounding box center [1084, 432] width 357 height 26
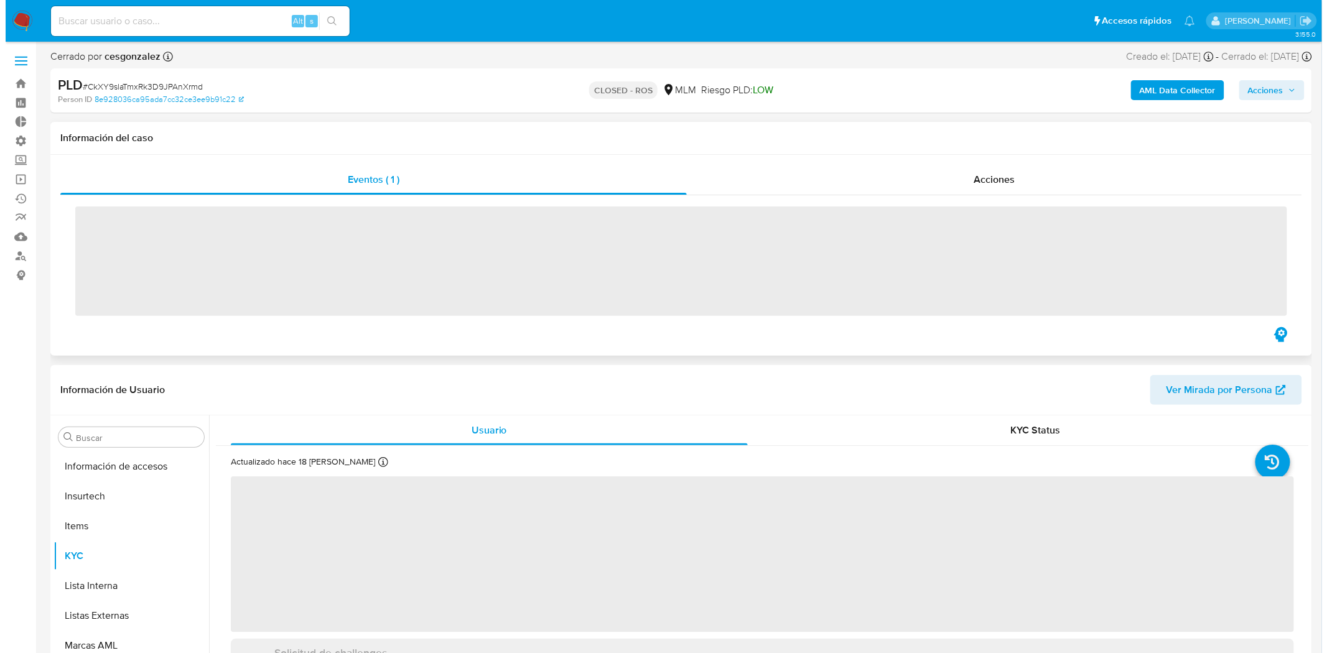
scroll to position [525, 0]
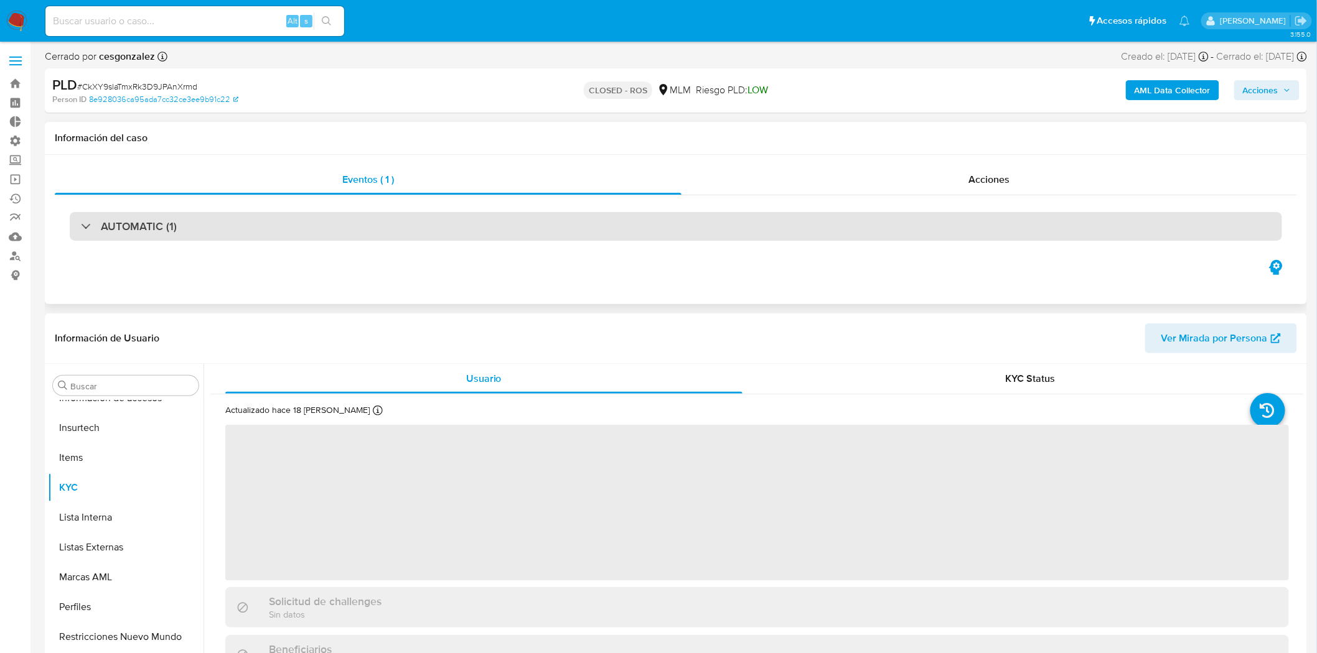
click at [190, 225] on div "AUTOMATIC (1)" at bounding box center [676, 226] width 1212 height 29
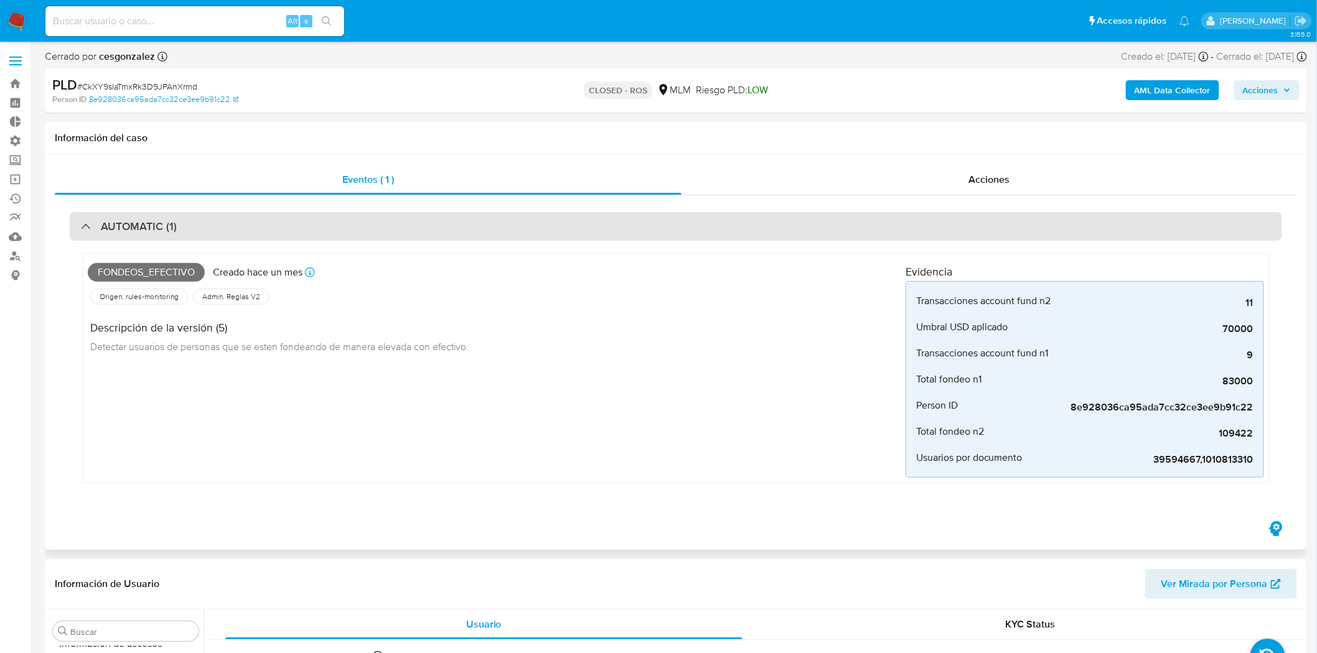
select select "10"
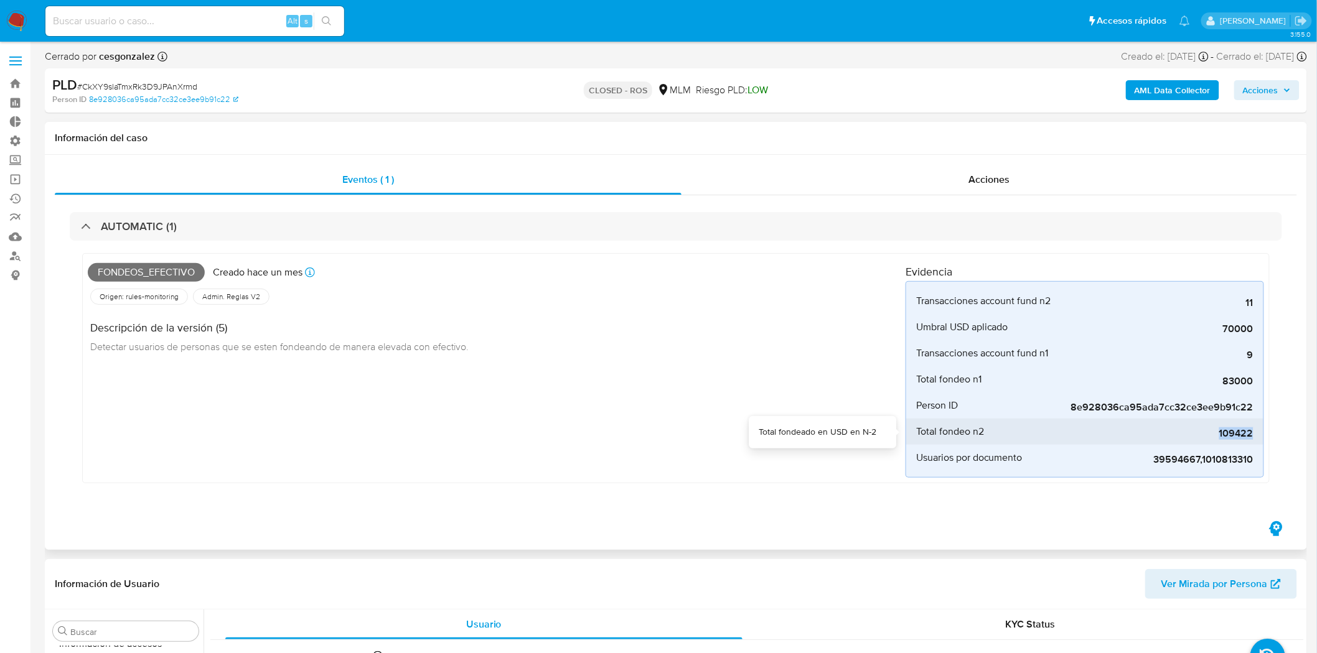
drag, startPoint x: 1222, startPoint y: 438, endPoint x: 1258, endPoint y: 427, distance: 37.8
click at [1258, 427] on li "Total fondeo n2 109422" at bounding box center [1084, 432] width 357 height 26
click at [1191, 92] on b "AML Data Collector" at bounding box center [1173, 90] width 76 height 20
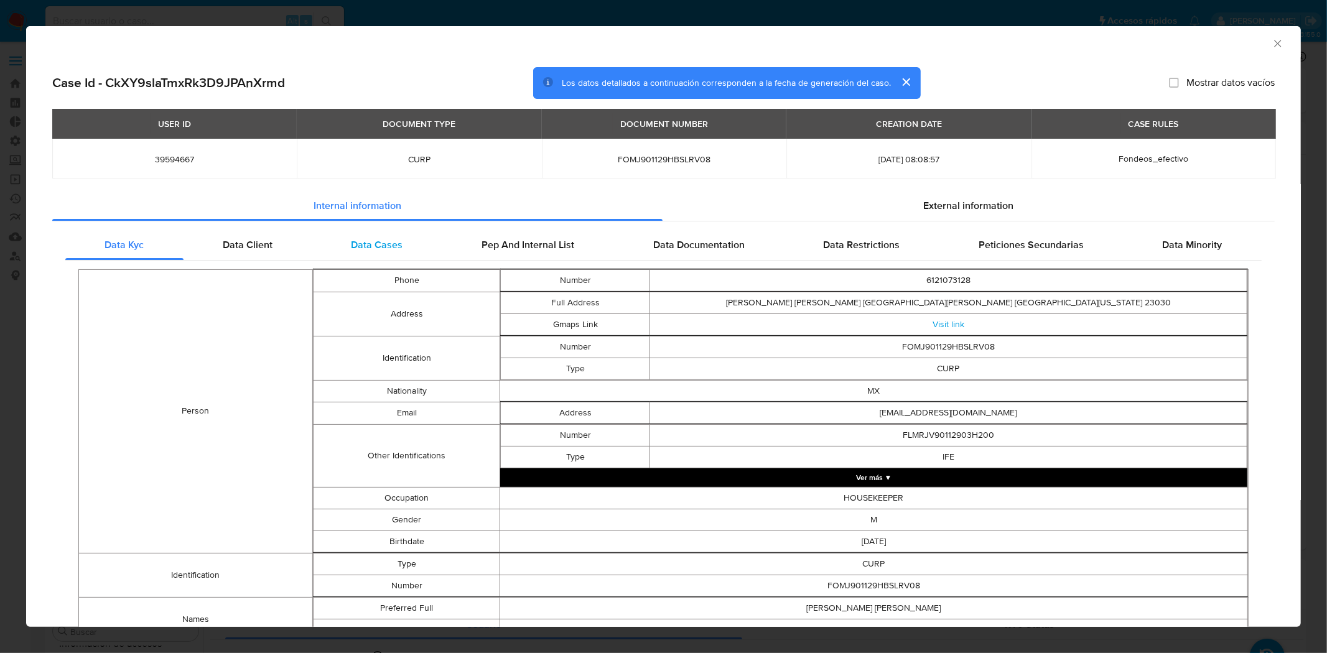
click at [381, 241] on span "Data Cases" at bounding box center [378, 245] width 52 height 14
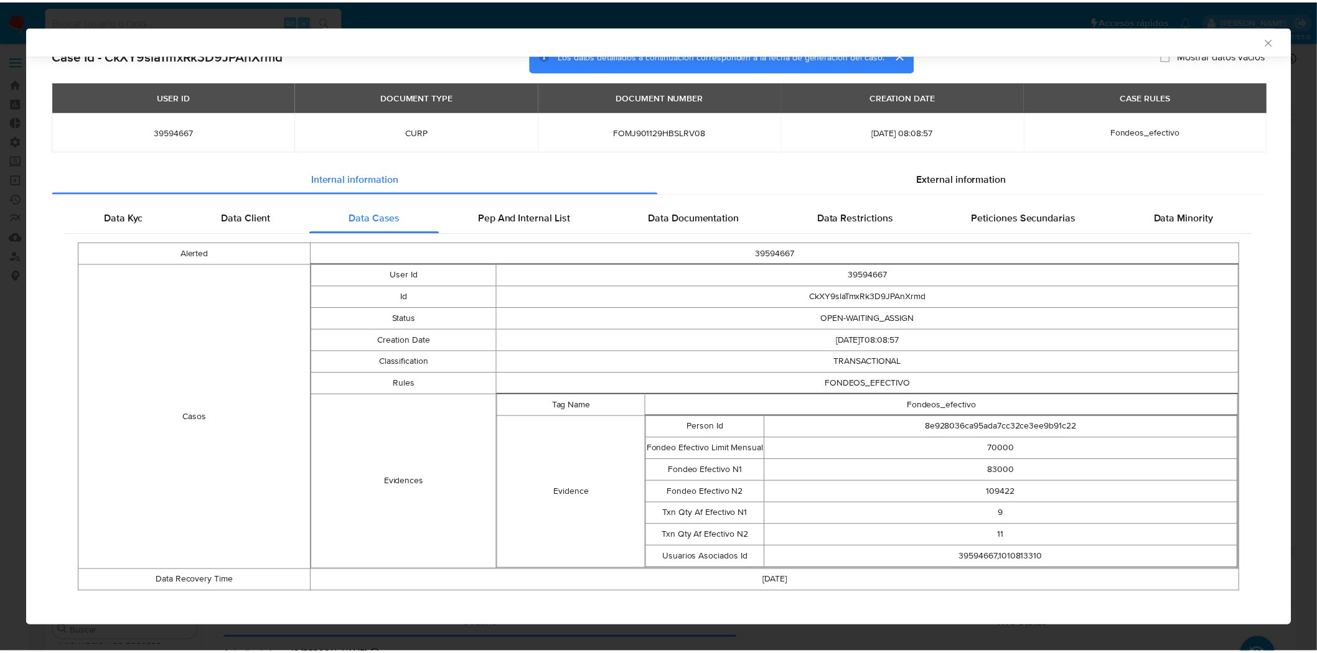
scroll to position [34, 0]
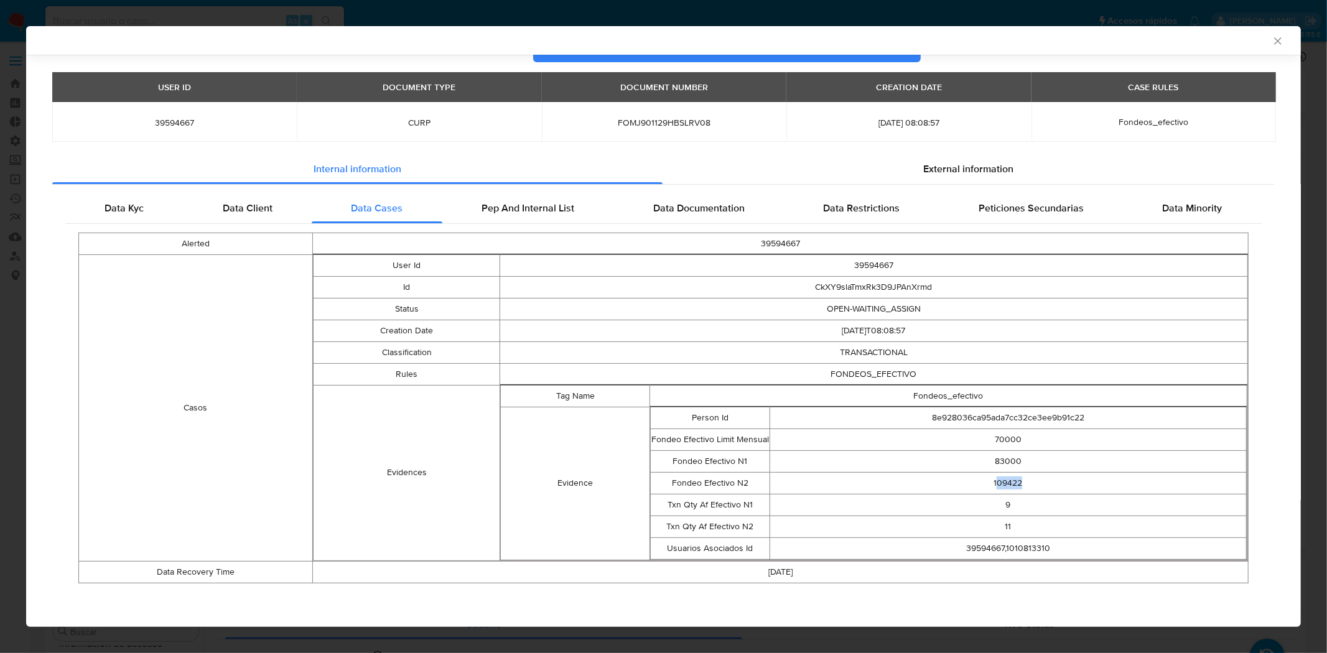
drag, startPoint x: 1021, startPoint y: 489, endPoint x: 991, endPoint y: 443, distance: 54.9
click at [985, 483] on td "109422" at bounding box center [1008, 483] width 477 height 22
click at [1272, 47] on icon "Cerrar ventana" at bounding box center [1278, 41] width 12 height 12
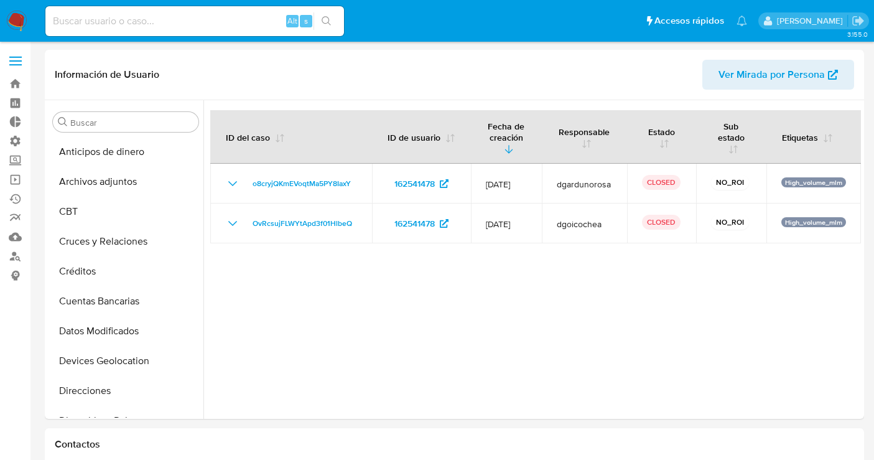
select select "10"
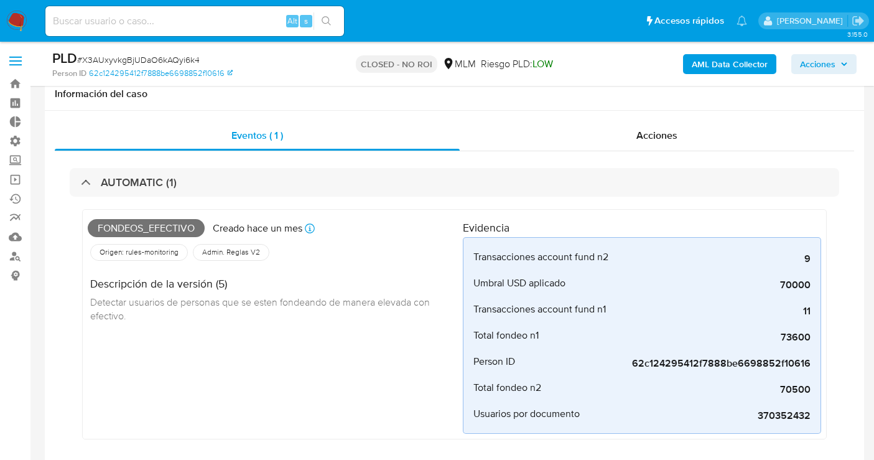
select select "10"
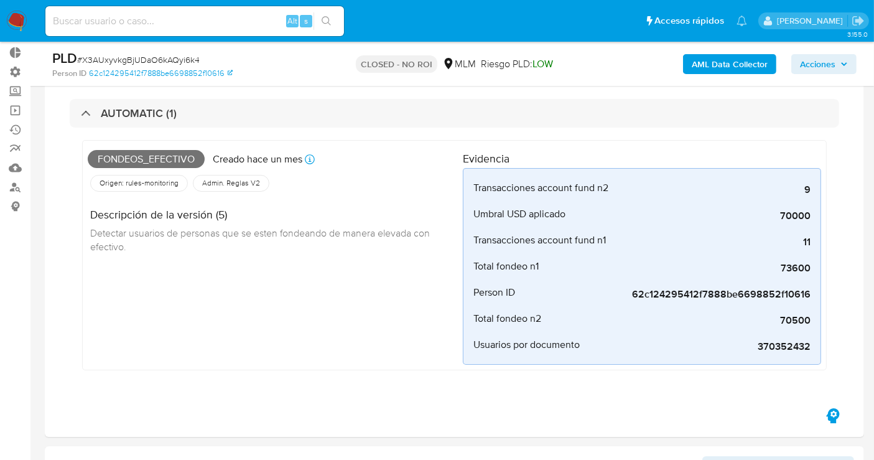
scroll to position [525, 0]
click at [124, 23] on input at bounding box center [194, 21] width 299 height 16
paste input "155876469"
type input "155876469"
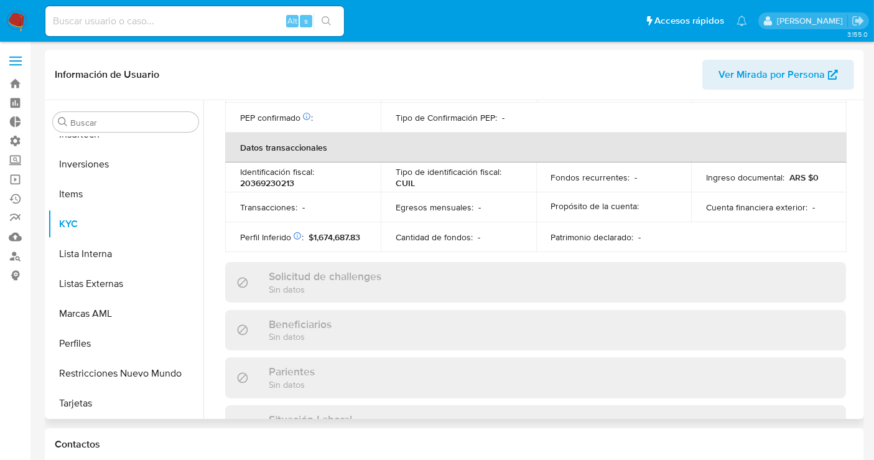
scroll to position [670, 0]
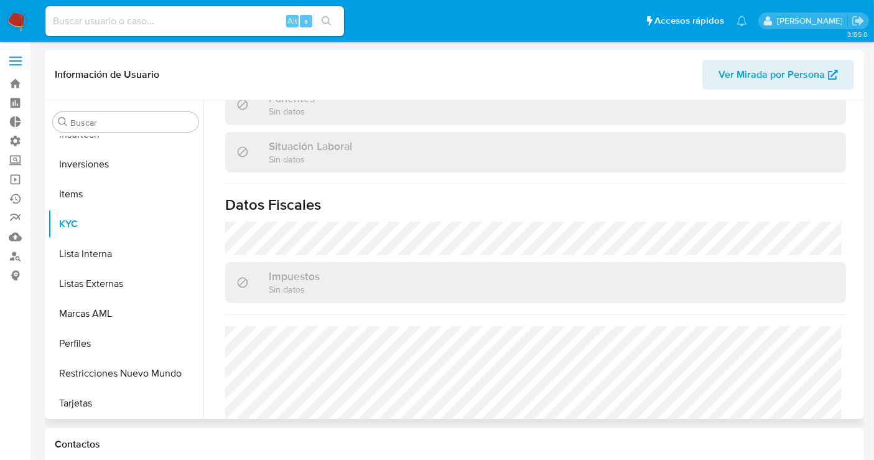
select select "10"
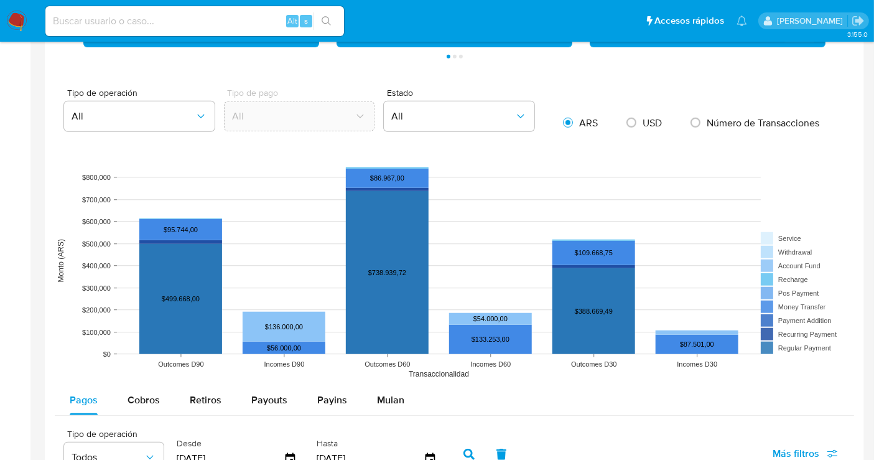
scroll to position [1106, 0]
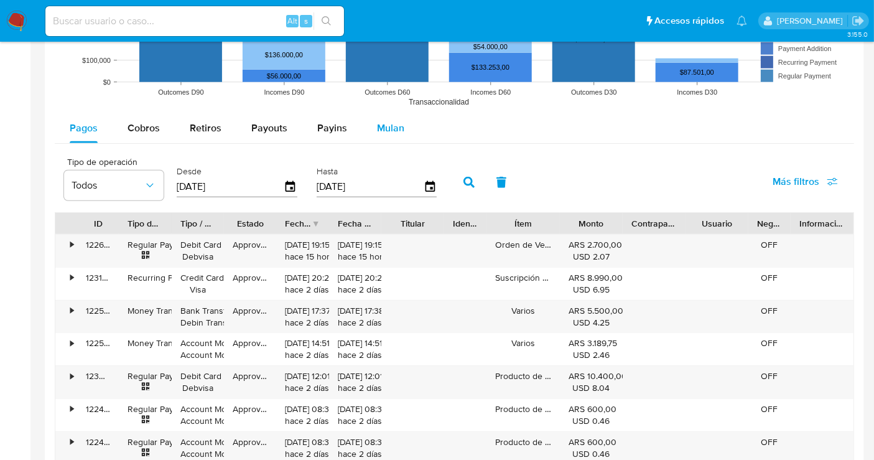
click at [391, 121] on span "Mulan" at bounding box center [390, 128] width 27 height 14
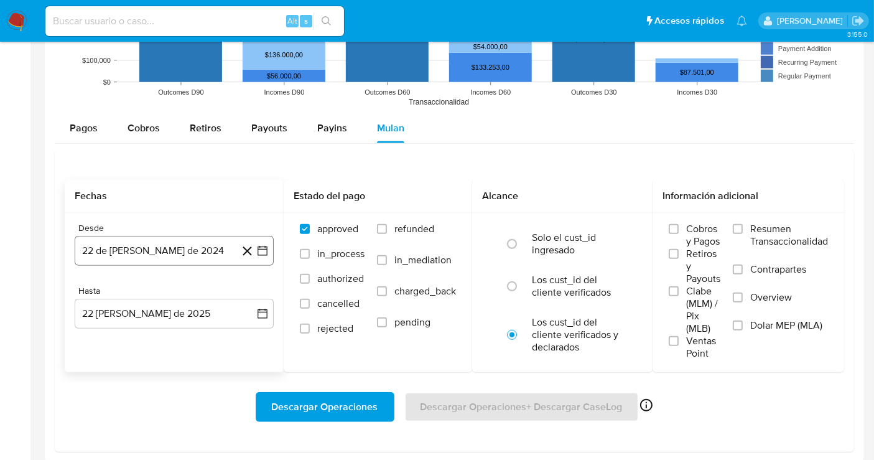
click at [174, 256] on button "22 de [PERSON_NAME] de 2024" at bounding box center [174, 251] width 199 height 30
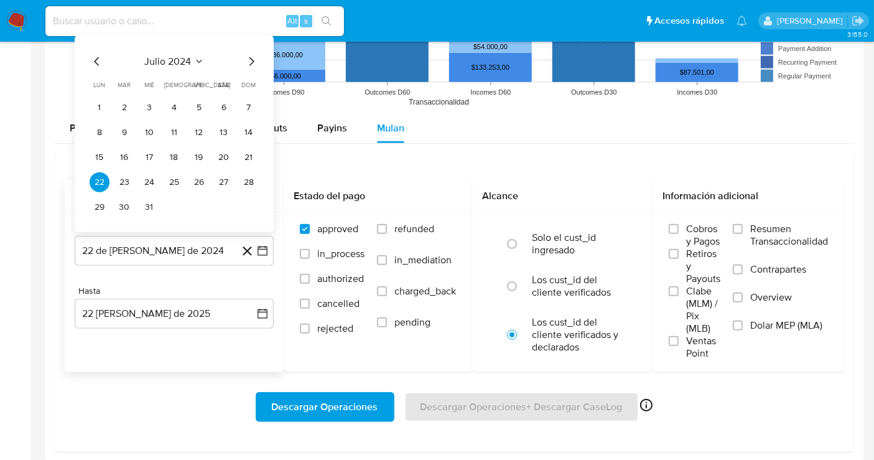
click at [198, 63] on icon "Seleccionar mes y año" at bounding box center [199, 62] width 10 height 10
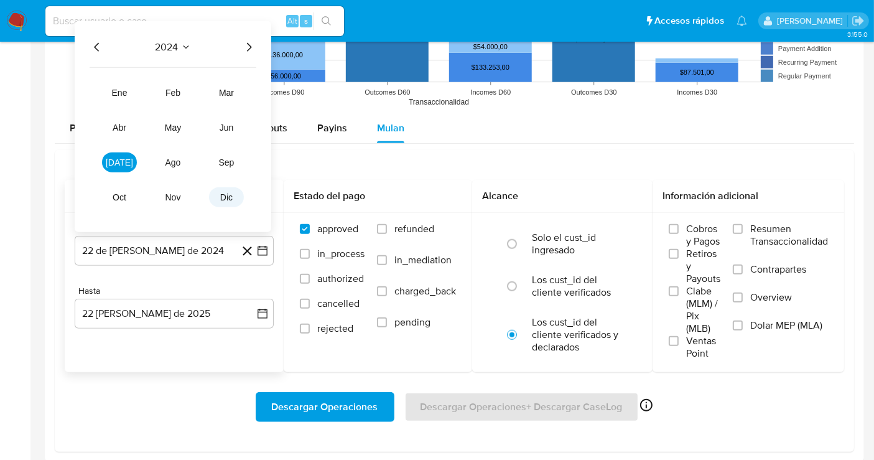
click at [223, 192] on span "dic" at bounding box center [226, 197] width 12 height 10
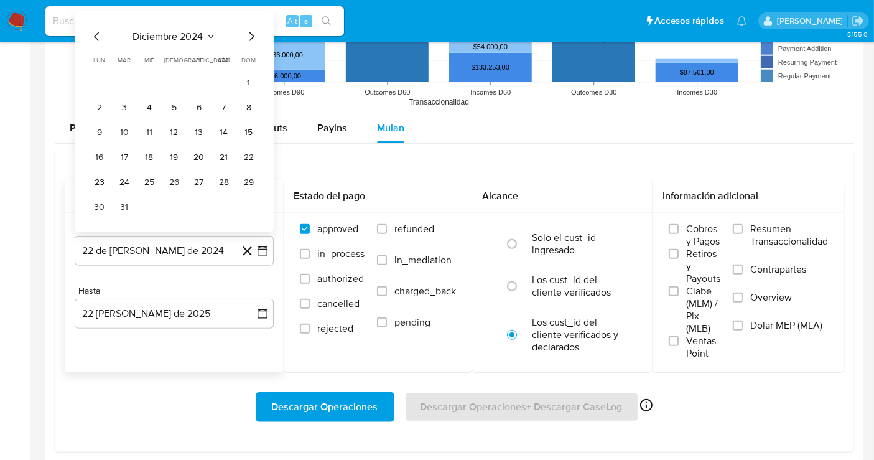
click at [249, 38] on icon "Mes siguiente" at bounding box center [251, 36] width 15 height 15
click at [252, 65] on icon "Mes siguiente" at bounding box center [251, 61] width 15 height 15
click at [252, 39] on icon "Mes siguiente" at bounding box center [251, 36] width 15 height 15
click at [248, 60] on icon "Mes siguiente" at bounding box center [251, 61] width 15 height 15
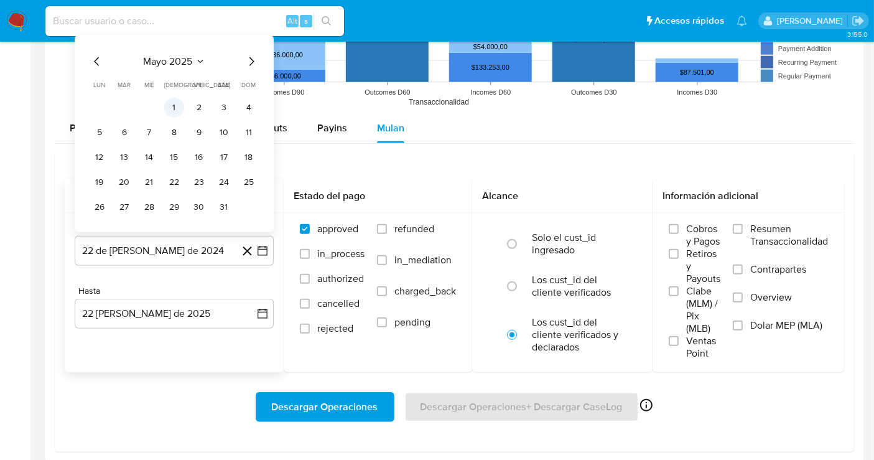
click at [169, 98] on button "1" at bounding box center [174, 108] width 20 height 20
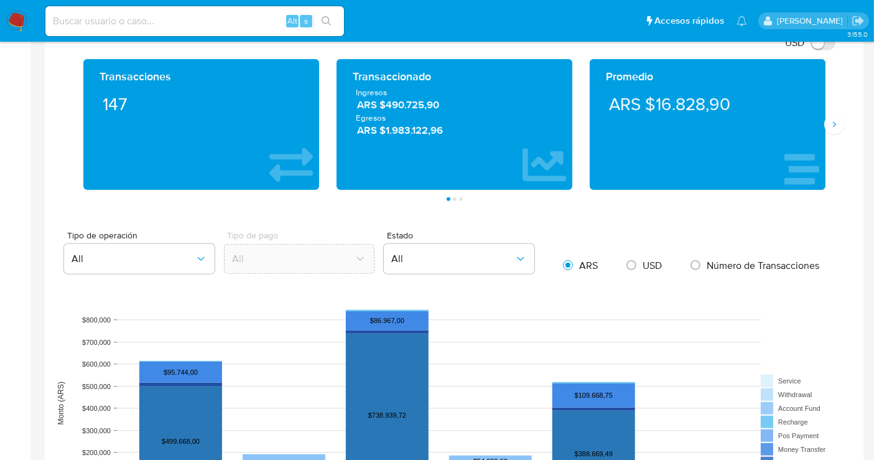
scroll to position [1175, 0]
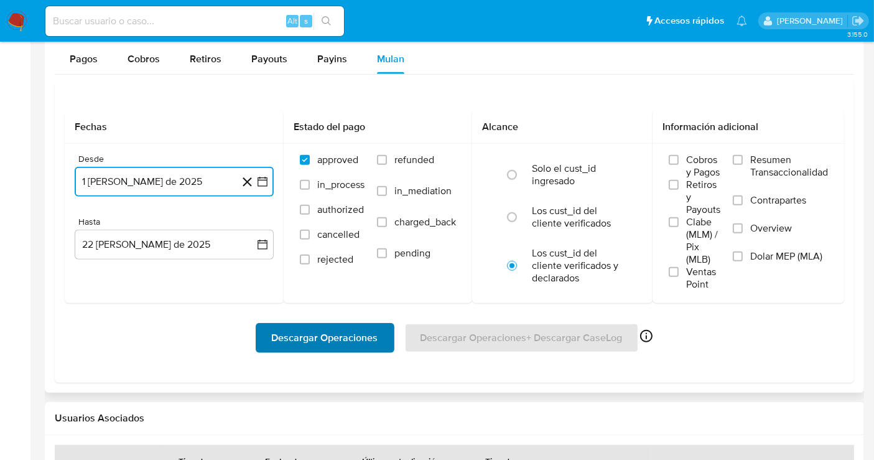
click at [297, 344] on span "Descargar Operaciones" at bounding box center [325, 337] width 106 height 27
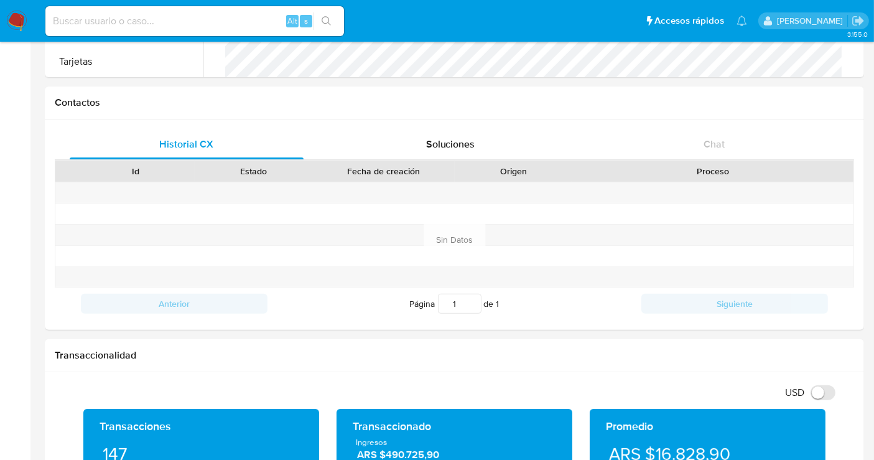
scroll to position [0, 0]
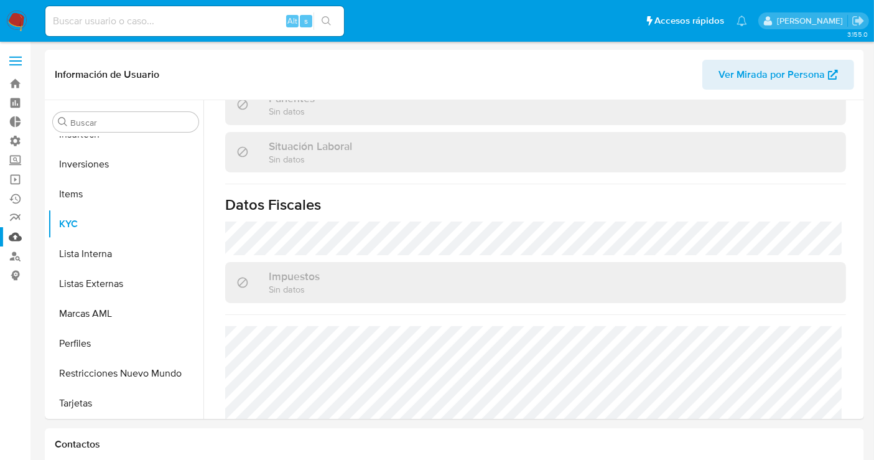
click at [12, 243] on link "Mulan" at bounding box center [74, 236] width 148 height 19
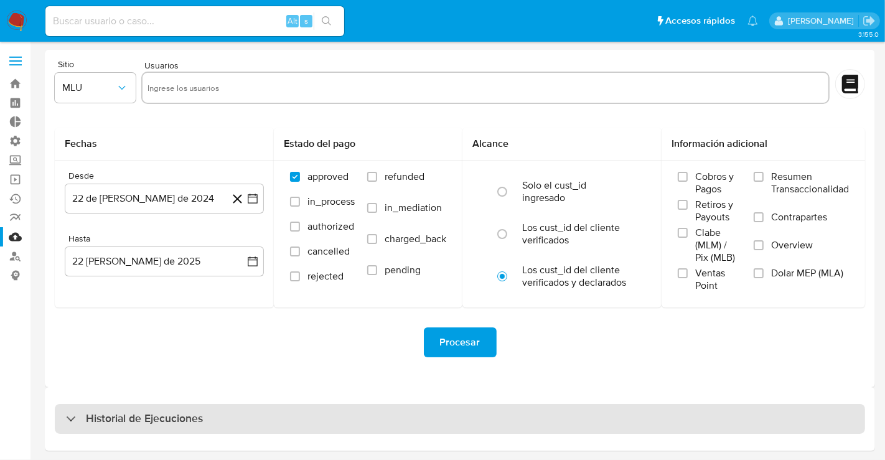
click at [584, 429] on div "Historial de Ejecuciones" at bounding box center [460, 419] width 810 height 30
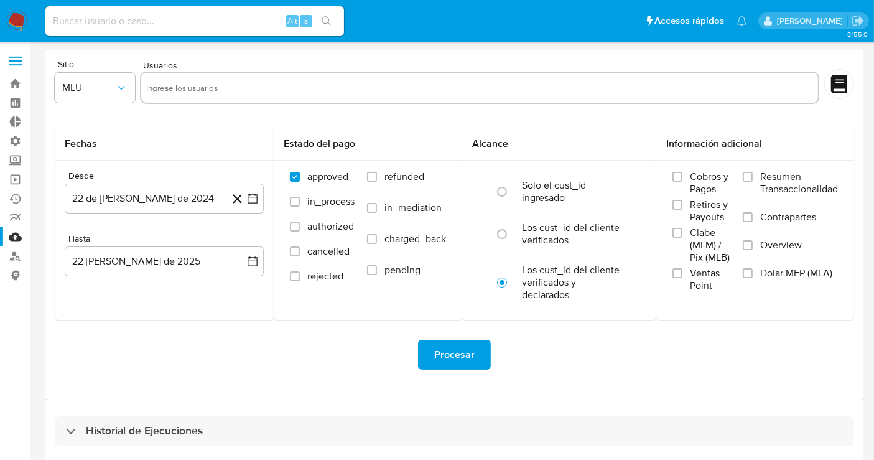
select select "10"
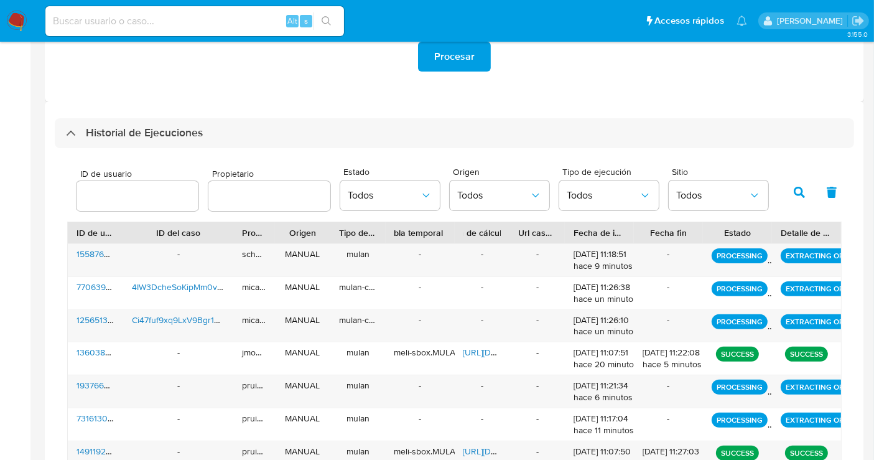
scroll to position [276, 0]
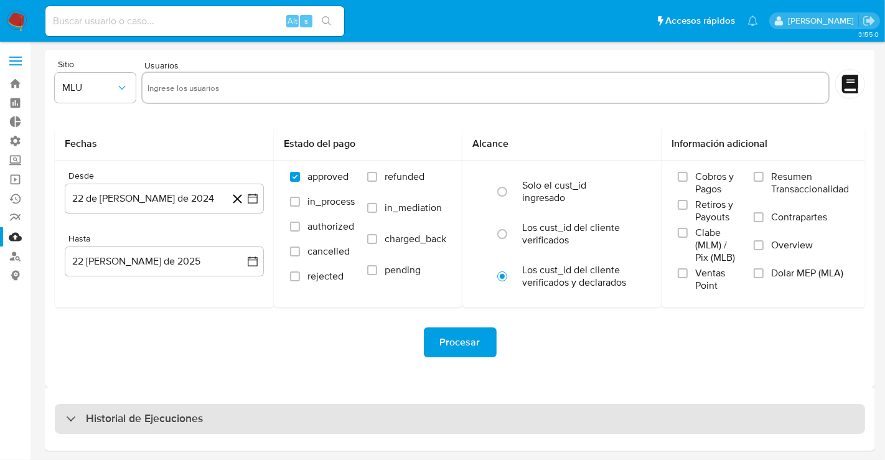
click at [293, 415] on div "Historial de Ejecuciones" at bounding box center [460, 419] width 810 height 30
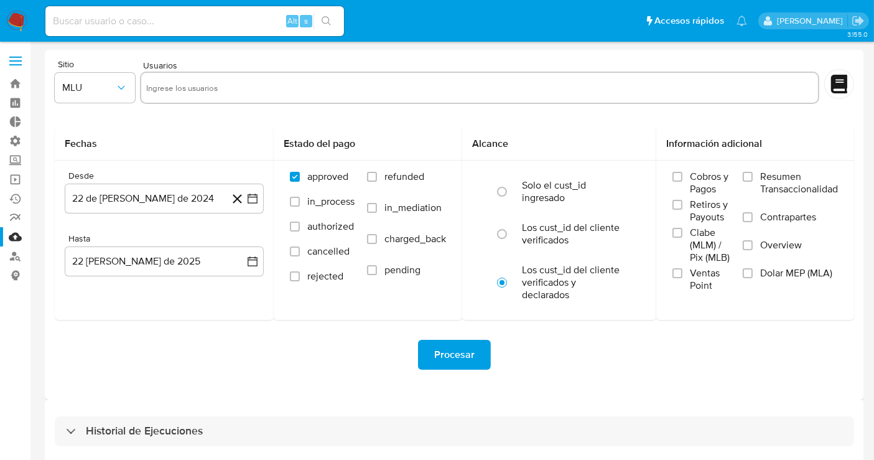
select select "10"
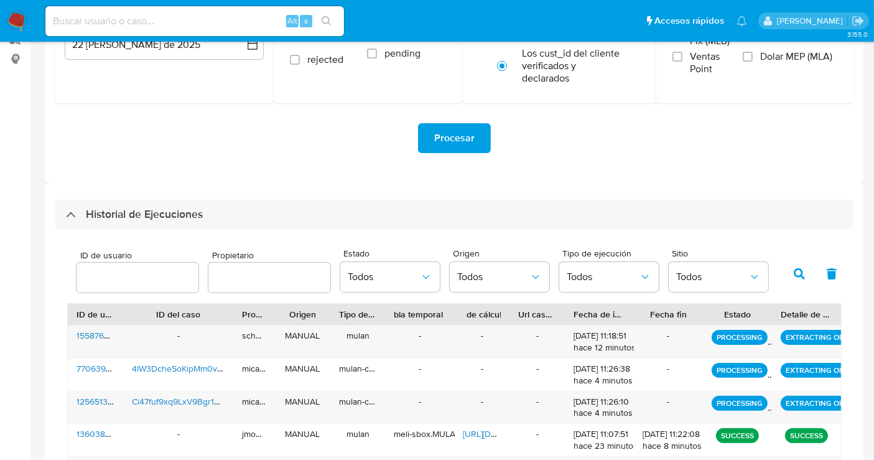
scroll to position [345, 0]
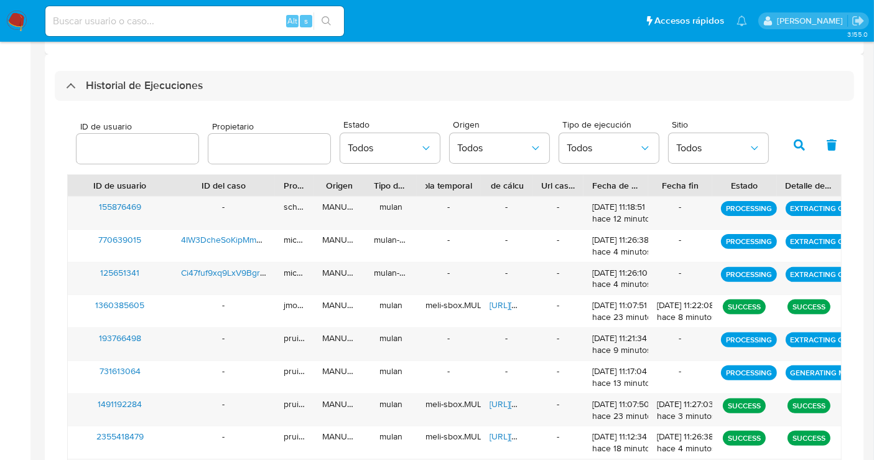
drag, startPoint x: 128, startPoint y: 187, endPoint x: 172, endPoint y: 180, distance: 45.2
click at [172, 180] on div at bounding box center [172, 185] width 22 height 21
